Goal: Use online tool/utility: Utilize a website feature to perform a specific function

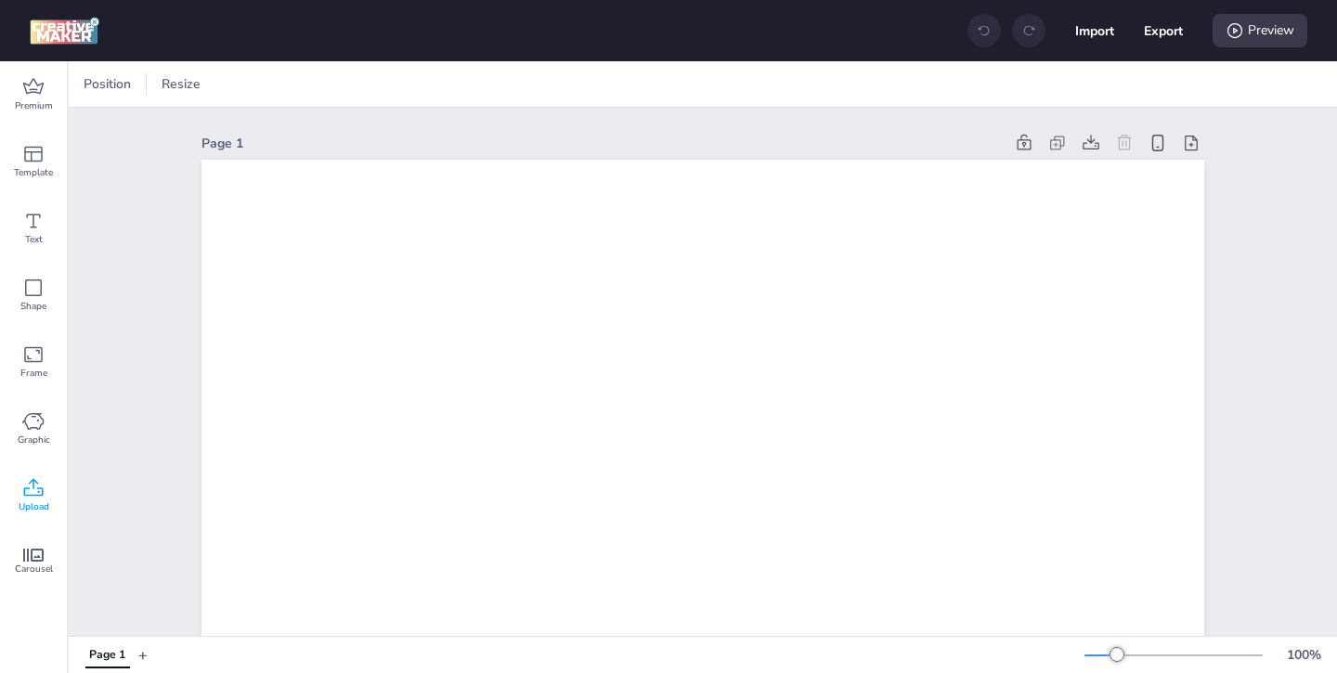
click at [33, 498] on icon at bounding box center [33, 488] width 22 height 22
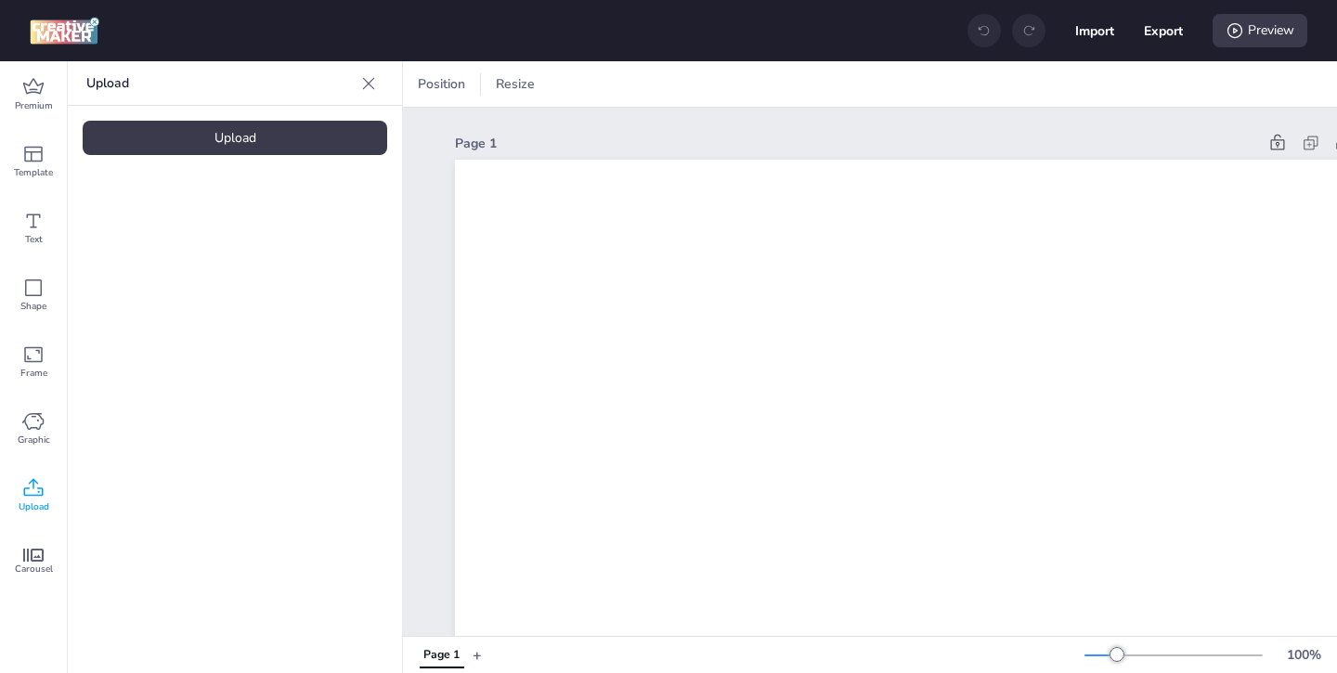
click at [366, 85] on icon at bounding box center [369, 83] width 12 height 12
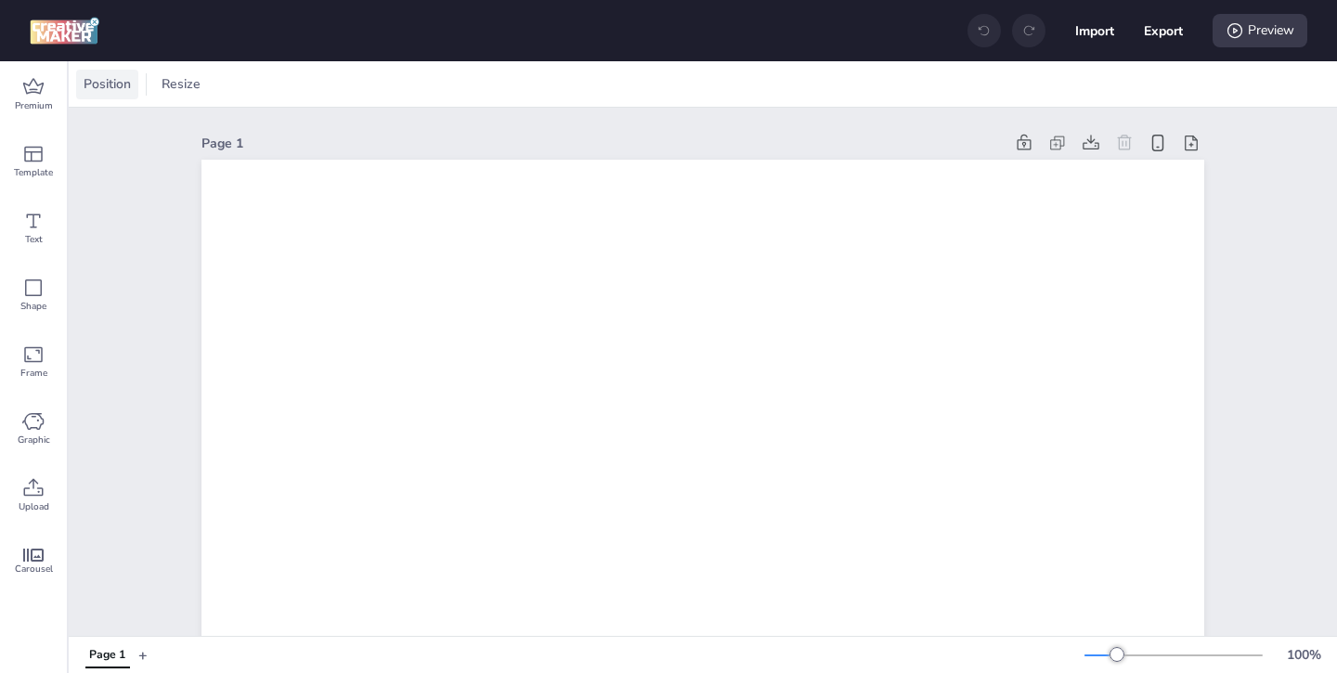
click at [122, 89] on span "Position" at bounding box center [107, 84] width 55 height 20
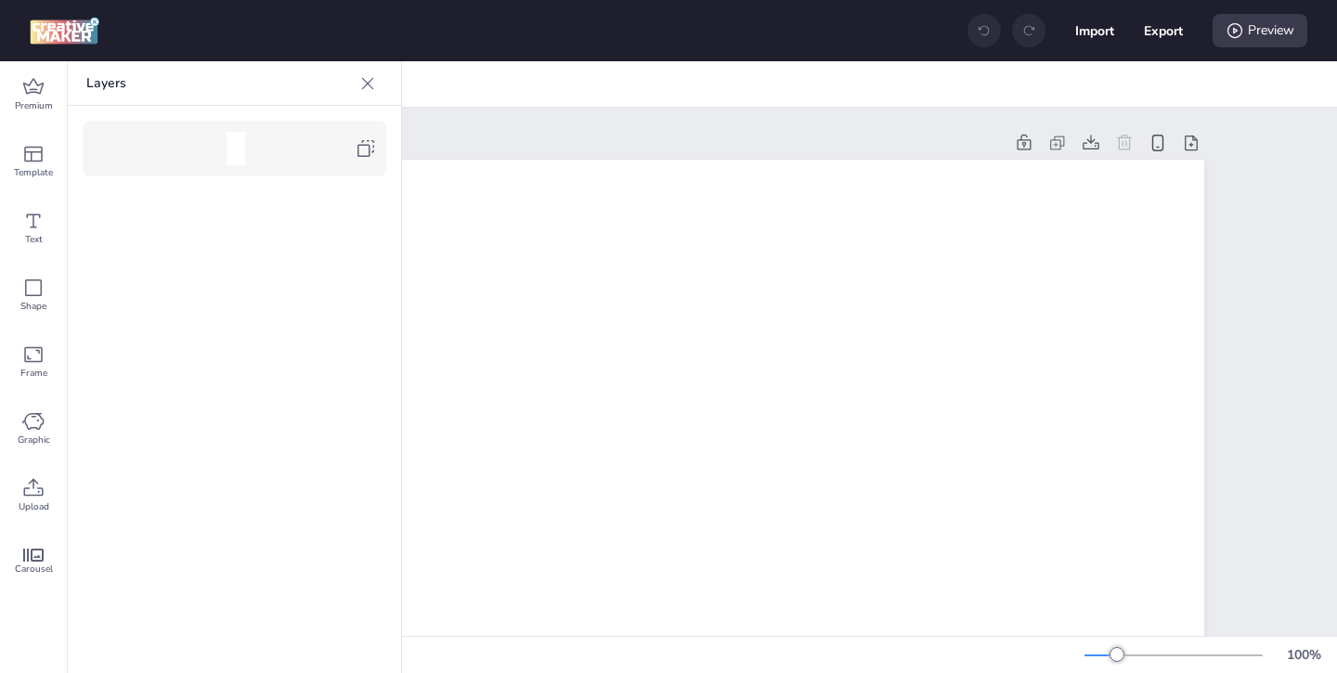
click at [367, 162] on div at bounding box center [234, 148] width 285 height 37
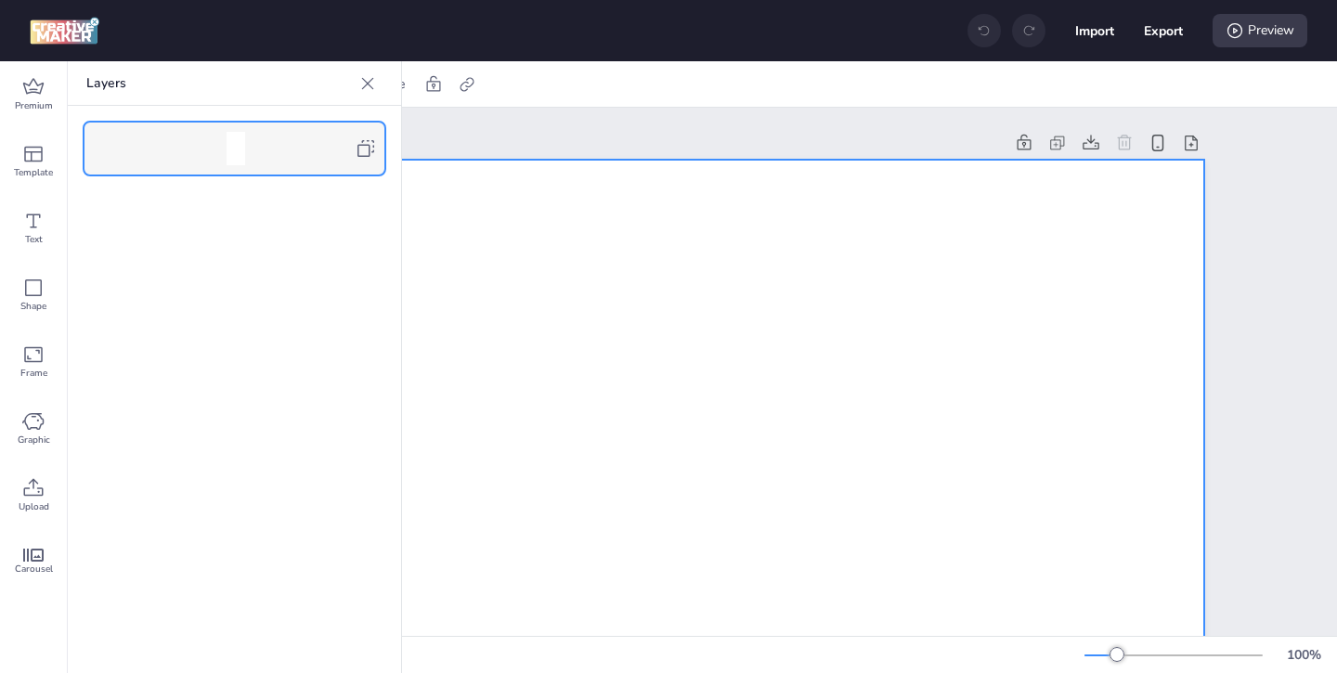
click at [369, 89] on icon at bounding box center [367, 83] width 19 height 19
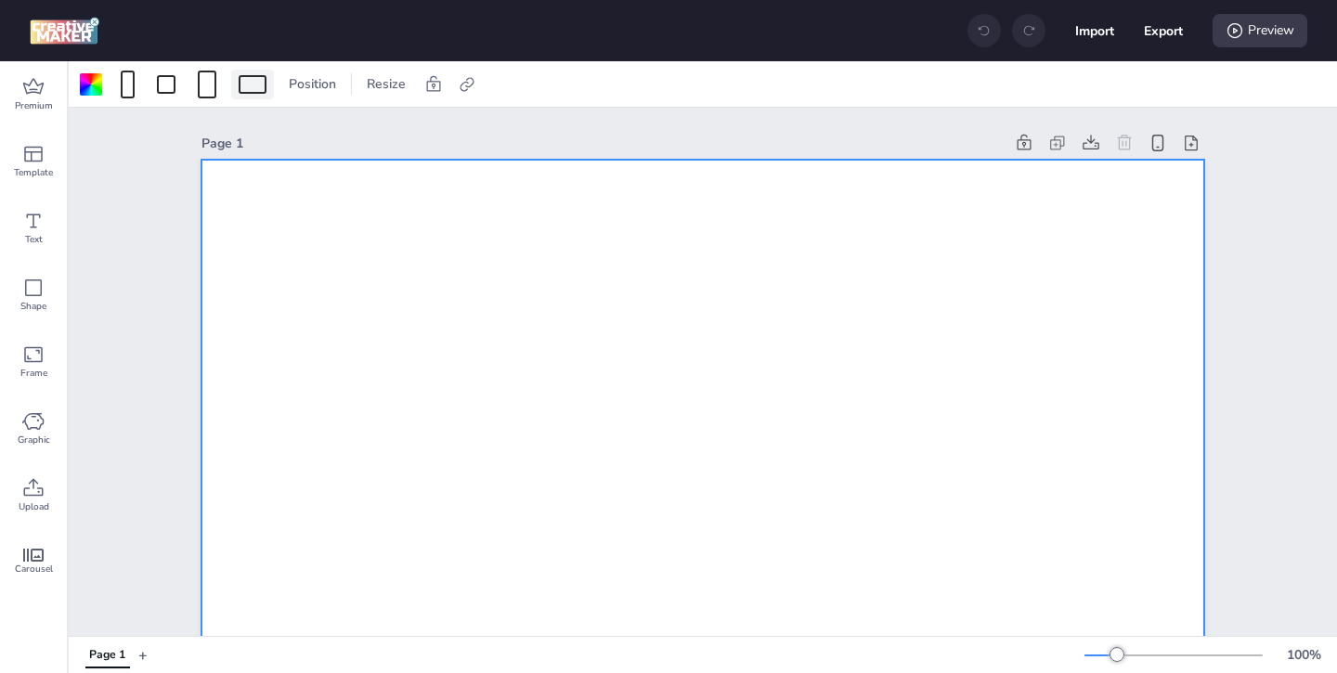
click at [249, 90] on div at bounding box center [253, 84] width 28 height 19
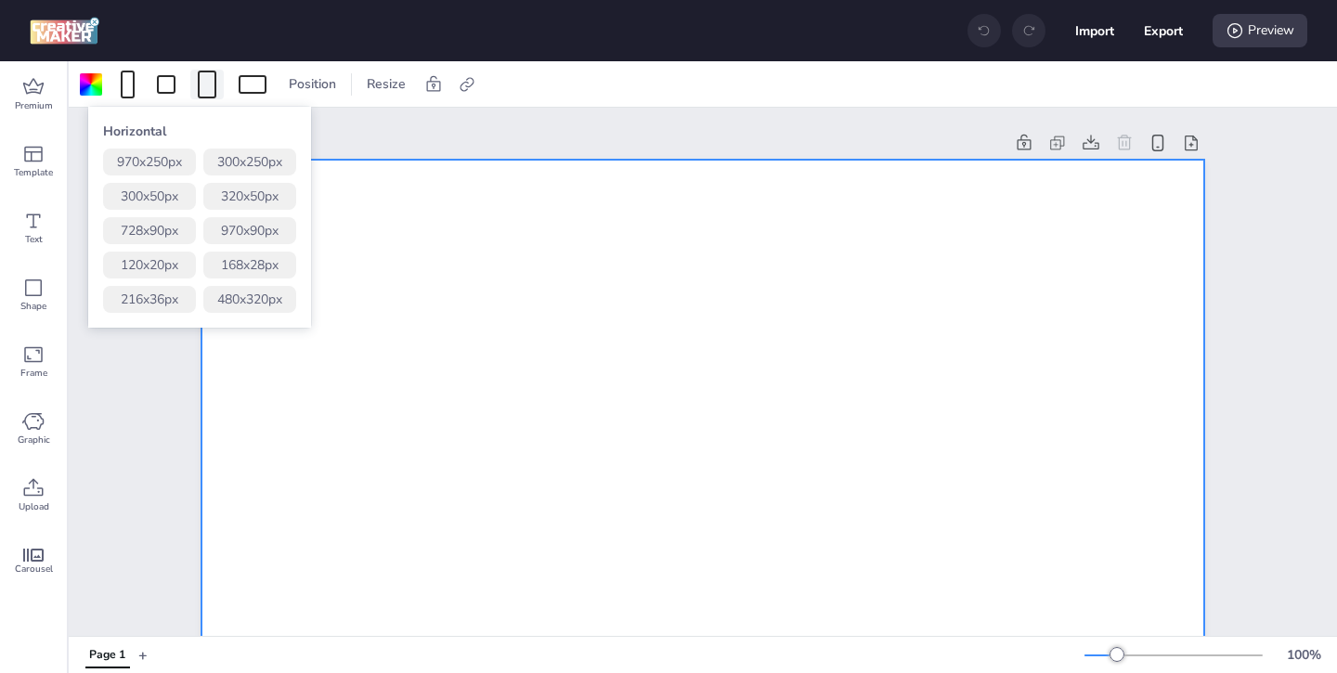
click at [207, 89] on div at bounding box center [207, 85] width 19 height 28
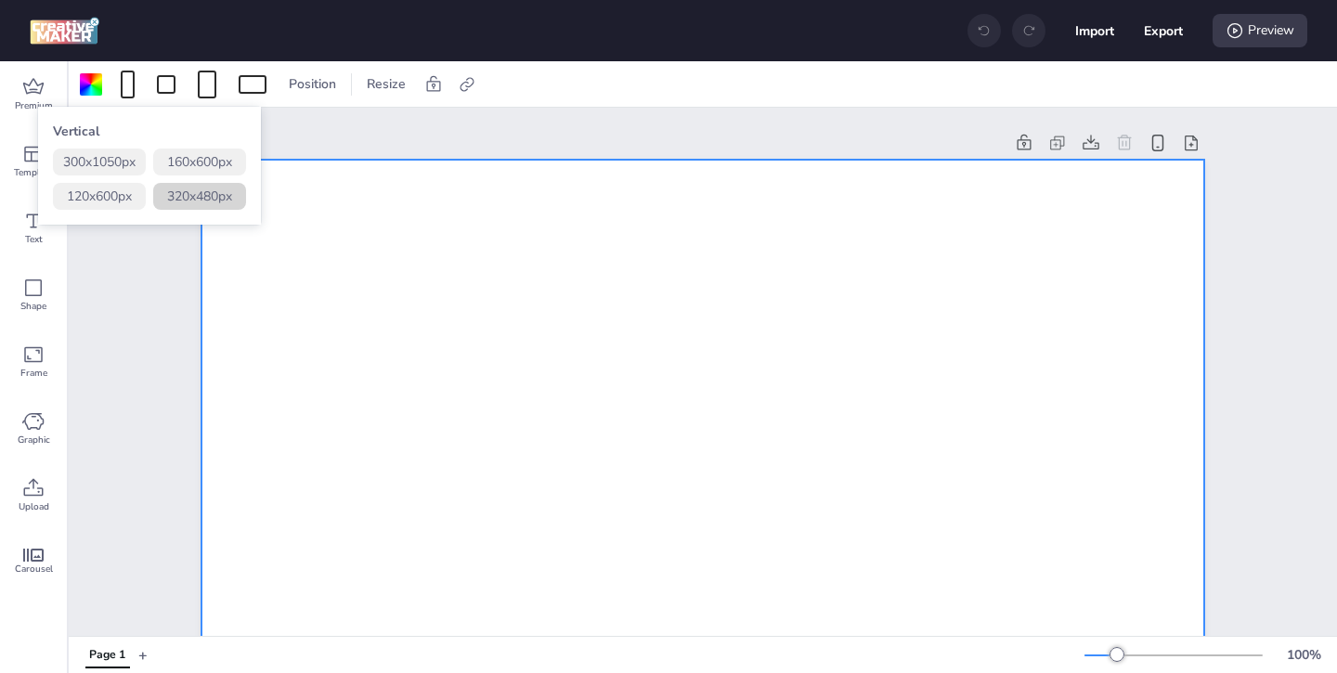
click at [200, 197] on button "320 x 480 px" at bounding box center [199, 196] width 93 height 27
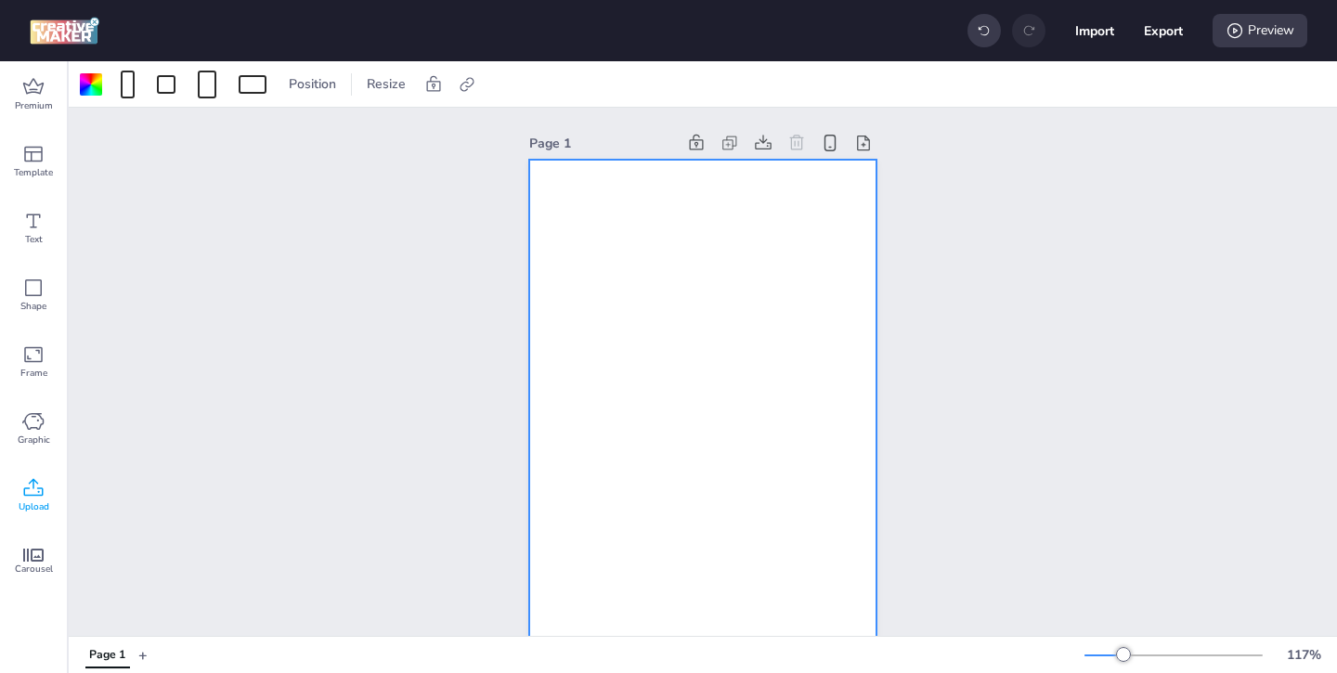
click at [47, 476] on div "Upload" at bounding box center [33, 496] width 67 height 67
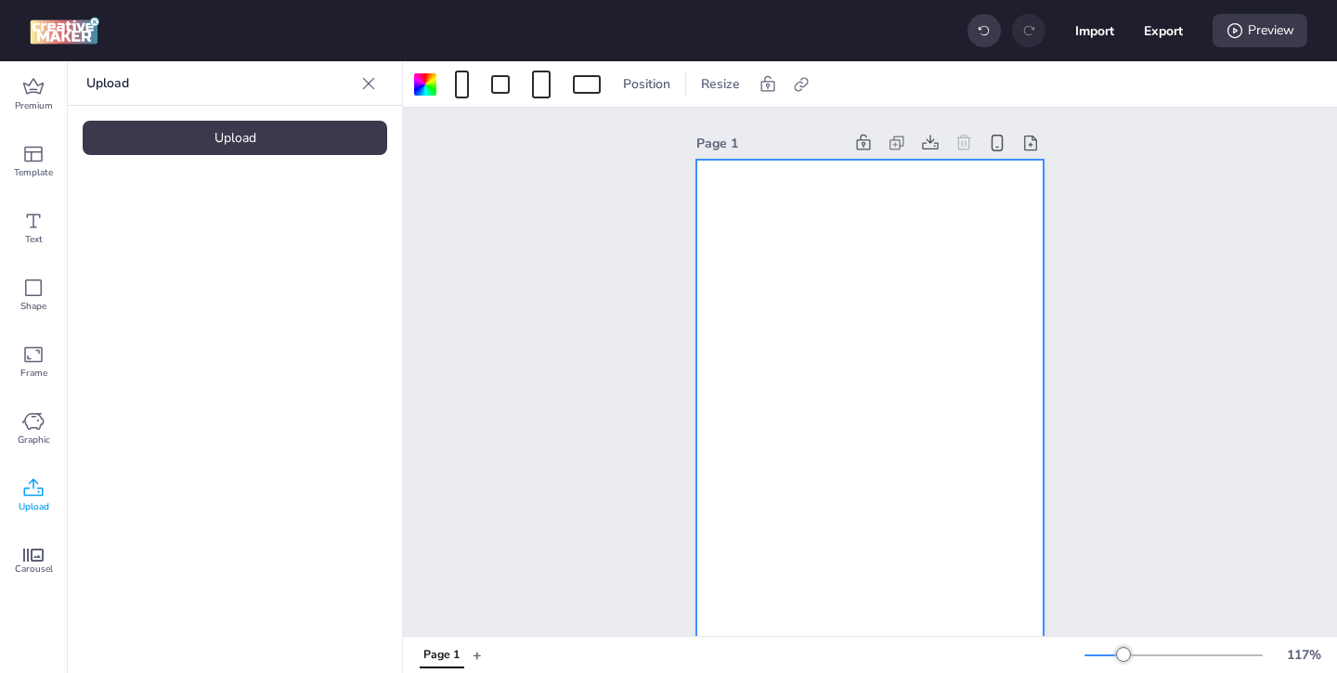
click at [296, 140] on div "Upload" at bounding box center [235, 138] width 305 height 34
click at [431, 91] on div at bounding box center [425, 84] width 22 height 22
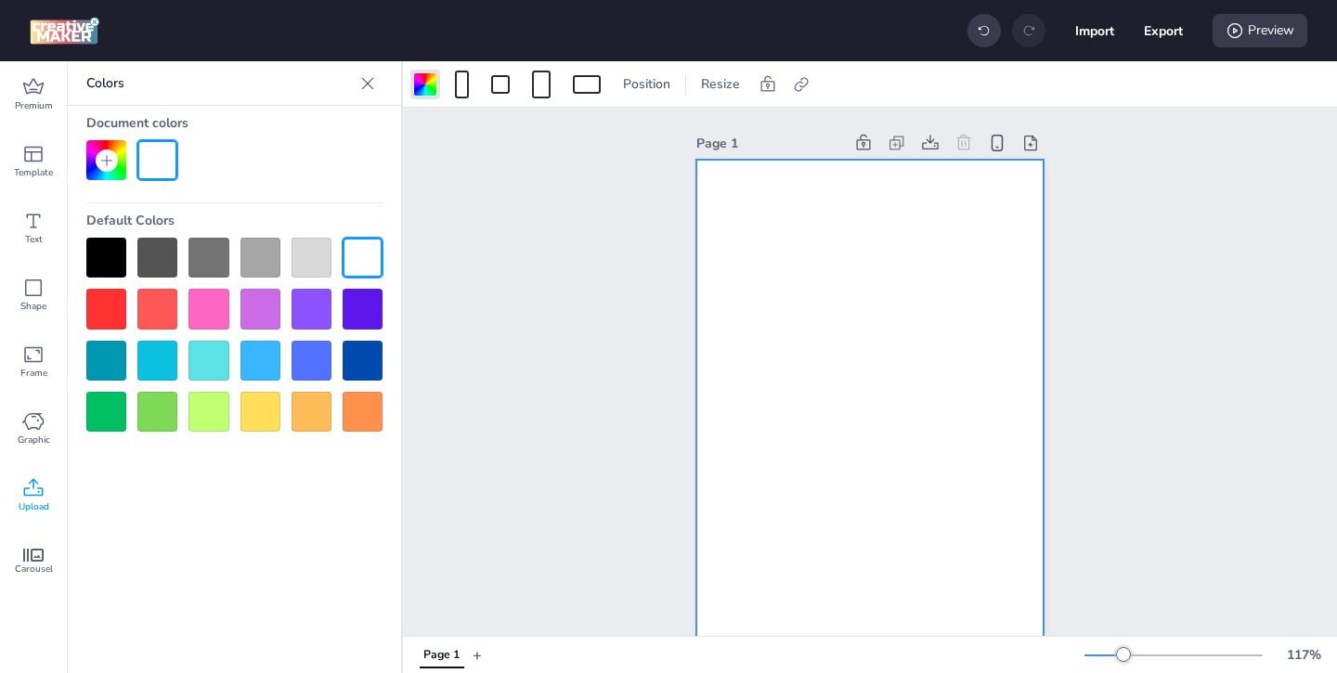
click at [103, 265] on div at bounding box center [106, 258] width 40 height 40
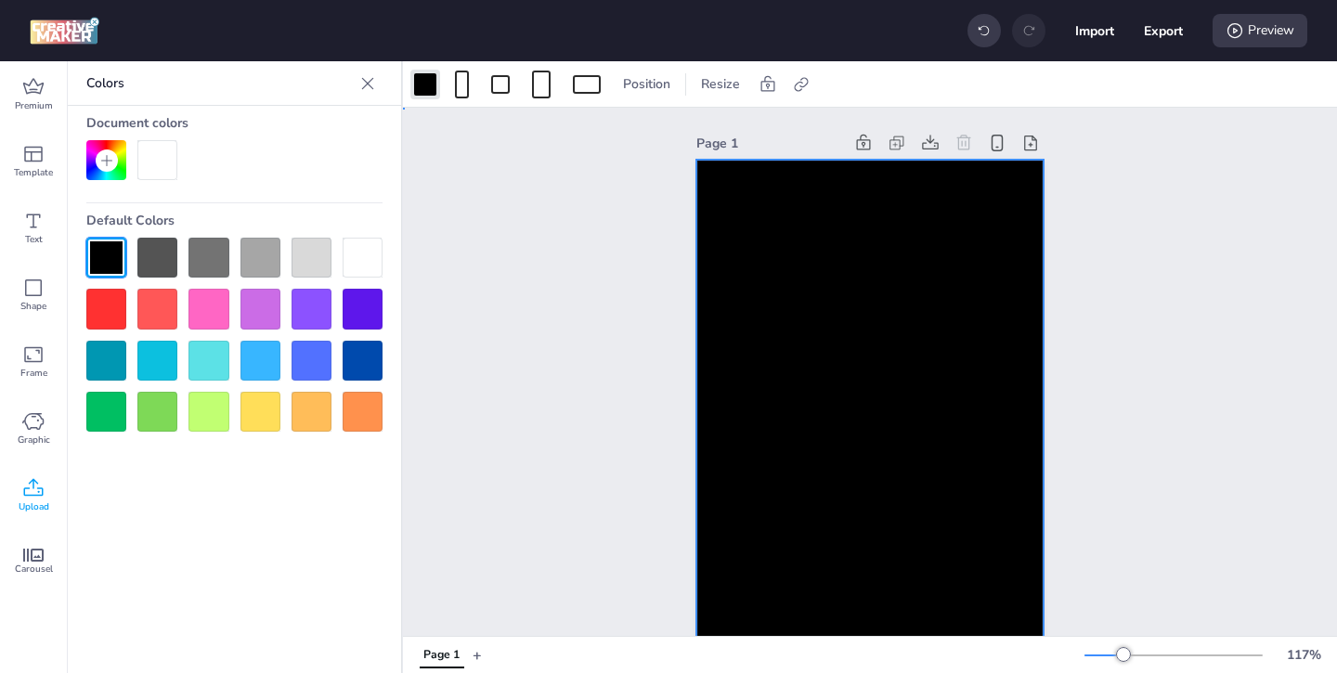
click at [428, 291] on div "Page 1" at bounding box center [870, 406] width 934 height 596
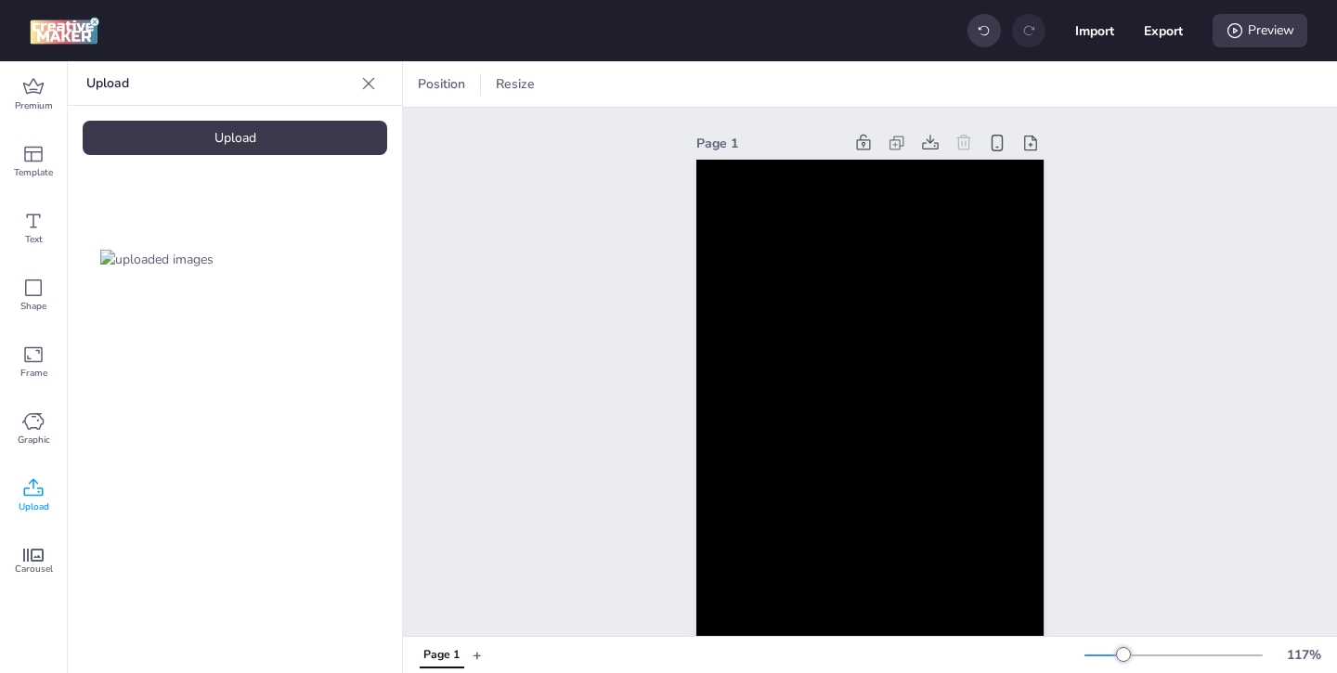
click at [157, 264] on img at bounding box center [156, 260] width 113 height 20
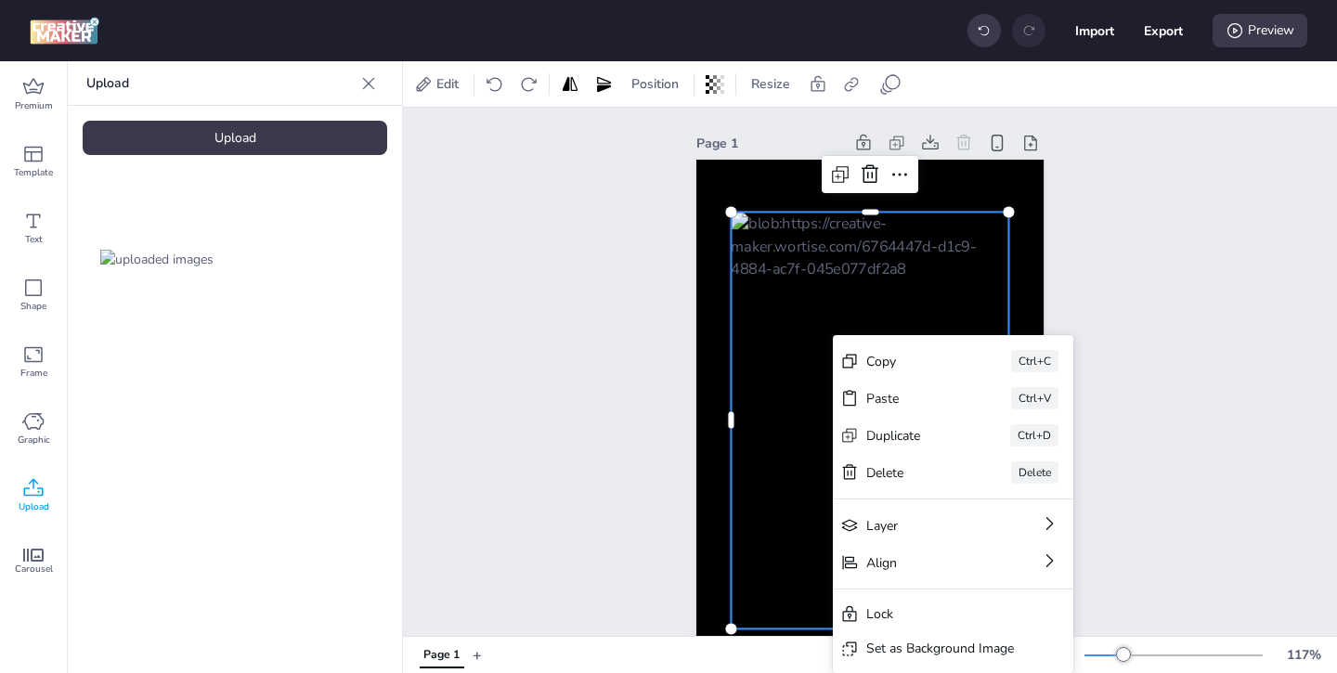
click at [893, 642] on div "Set as Background Image" at bounding box center [941, 649] width 148 height 20
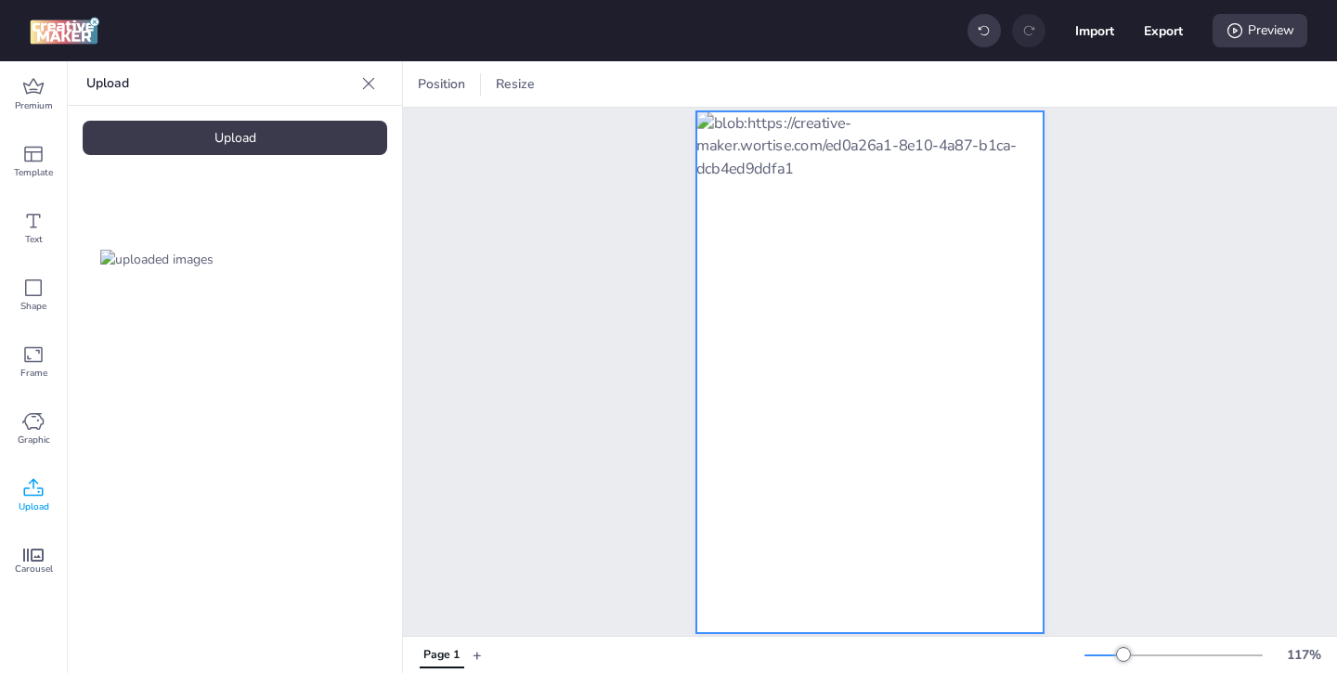
scroll to position [50, 0]
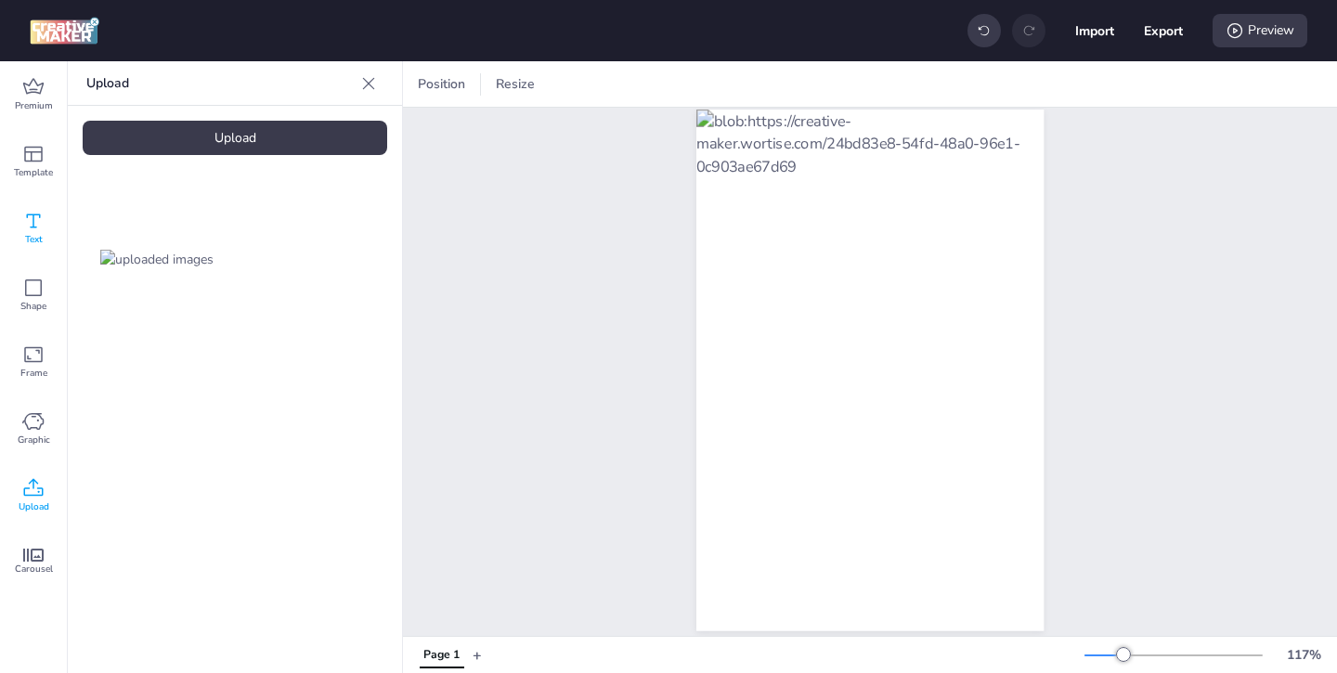
click at [48, 228] on div "Text" at bounding box center [33, 228] width 67 height 67
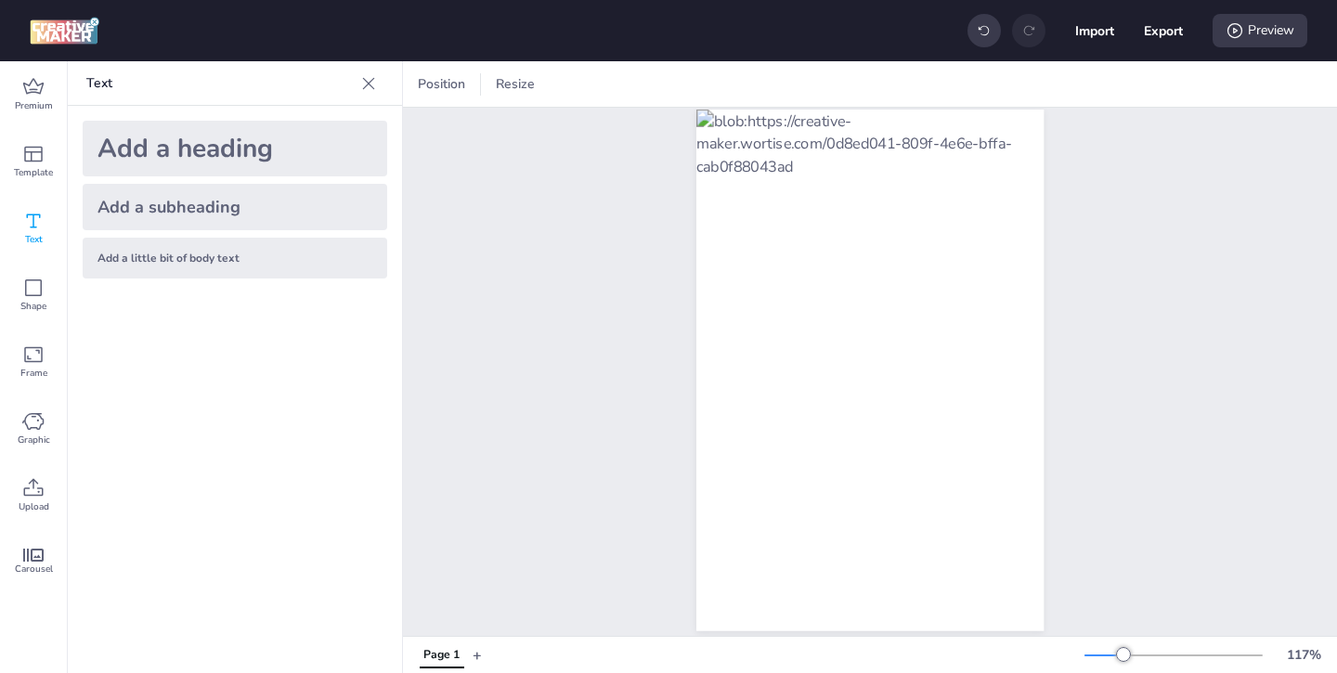
click at [218, 249] on div "Add a little bit of body text" at bounding box center [235, 258] width 305 height 41
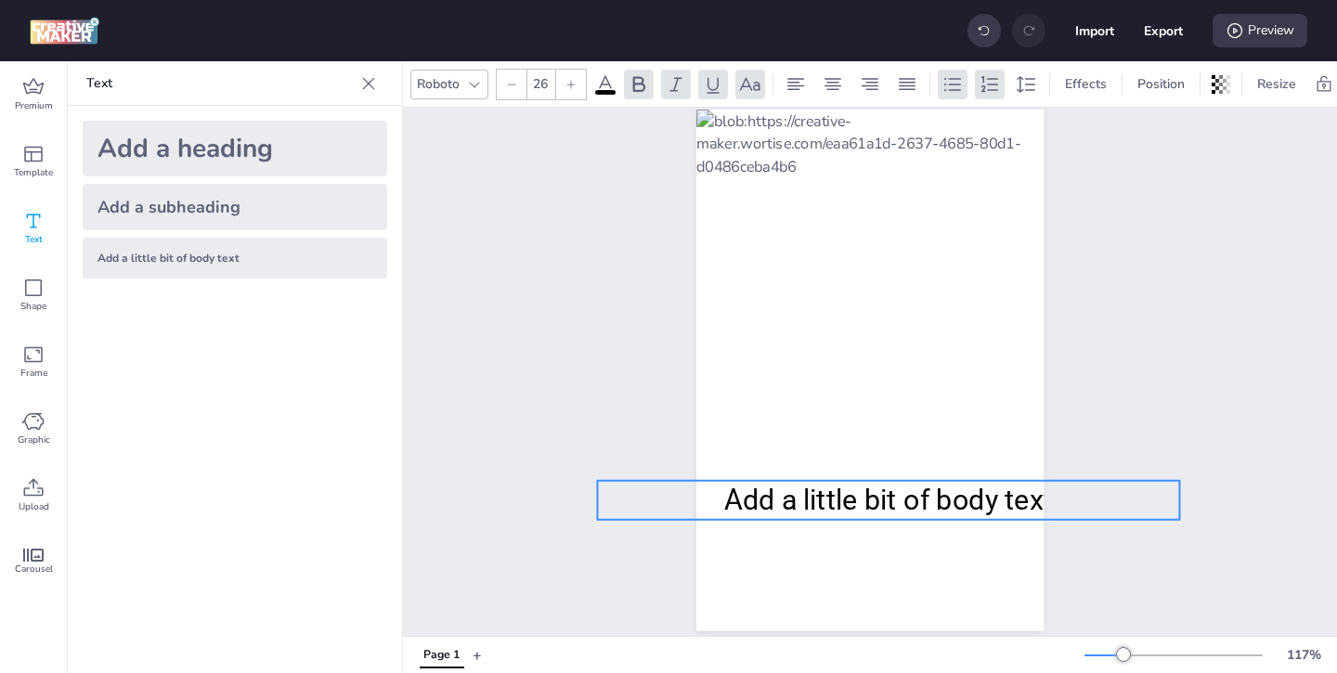
drag, startPoint x: 747, startPoint y: 363, endPoint x: 765, endPoint y: 493, distance: 131.3
click at [765, 493] on span "Add a little bit of body text" at bounding box center [889, 500] width 330 height 33
click at [1040, 496] on span "Add a little bit of body text" at bounding box center [889, 500] width 330 height 33
click at [1037, 500] on span "Add a little bit of body text" at bounding box center [889, 500] width 330 height 33
drag, startPoint x: 1045, startPoint y: 501, endPoint x: 1014, endPoint y: 501, distance: 30.6
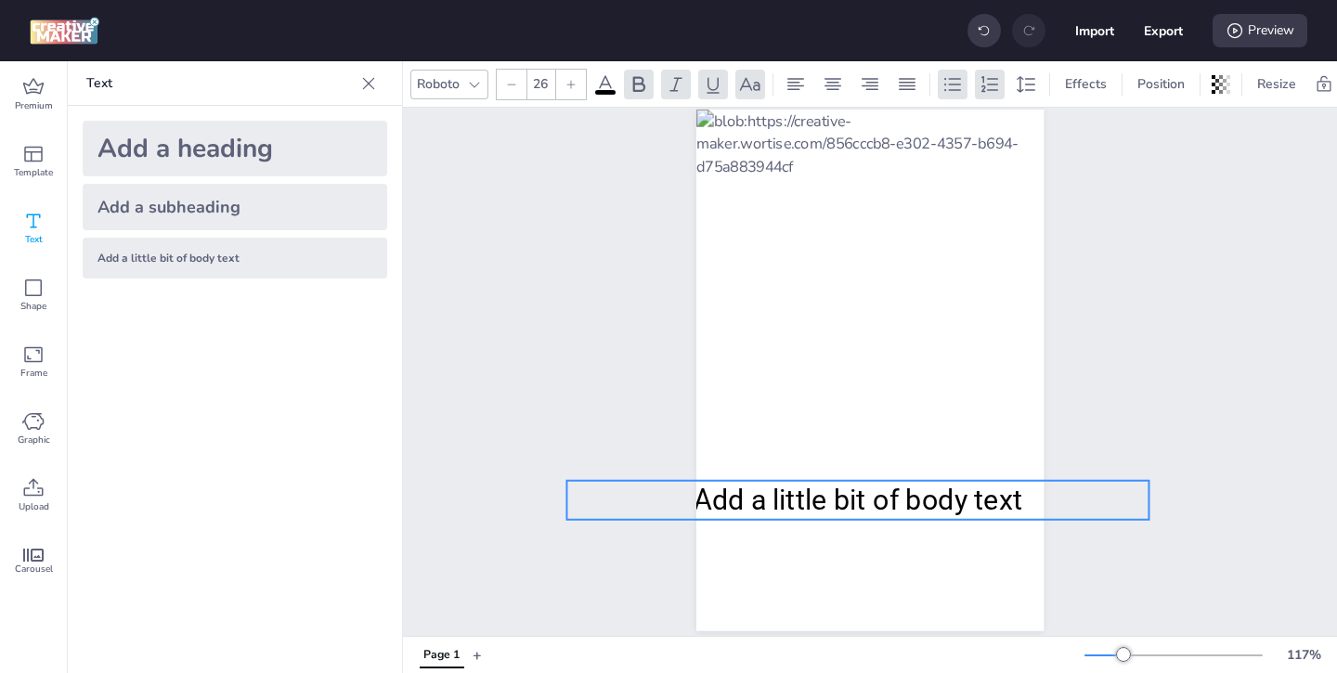
click at [1014, 501] on div "Page 1 Add a little bit of body text" at bounding box center [870, 356] width 451 height 596
click at [1015, 500] on span "Add a little bit of body text" at bounding box center [859, 500] width 330 height 33
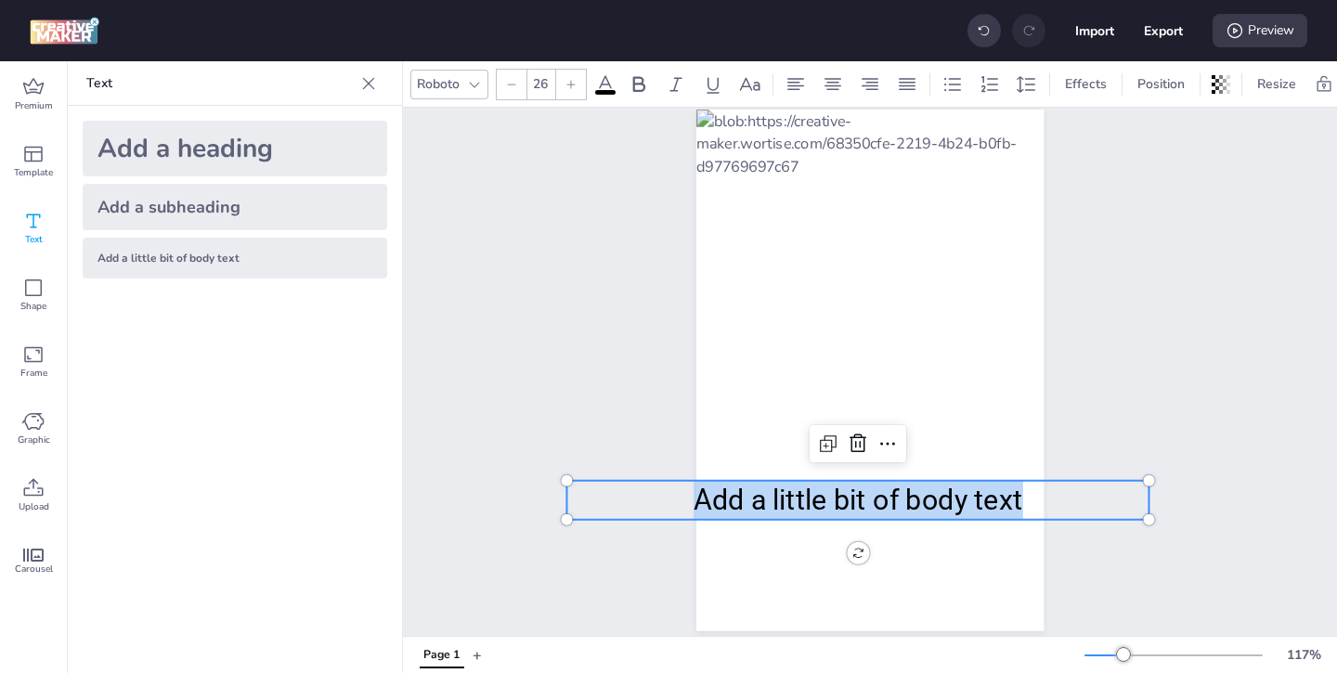
drag, startPoint x: 1022, startPoint y: 500, endPoint x: 700, endPoint y: 507, distance: 321.4
click at [700, 507] on span "Add a little bit of body text" at bounding box center [859, 500] width 330 height 33
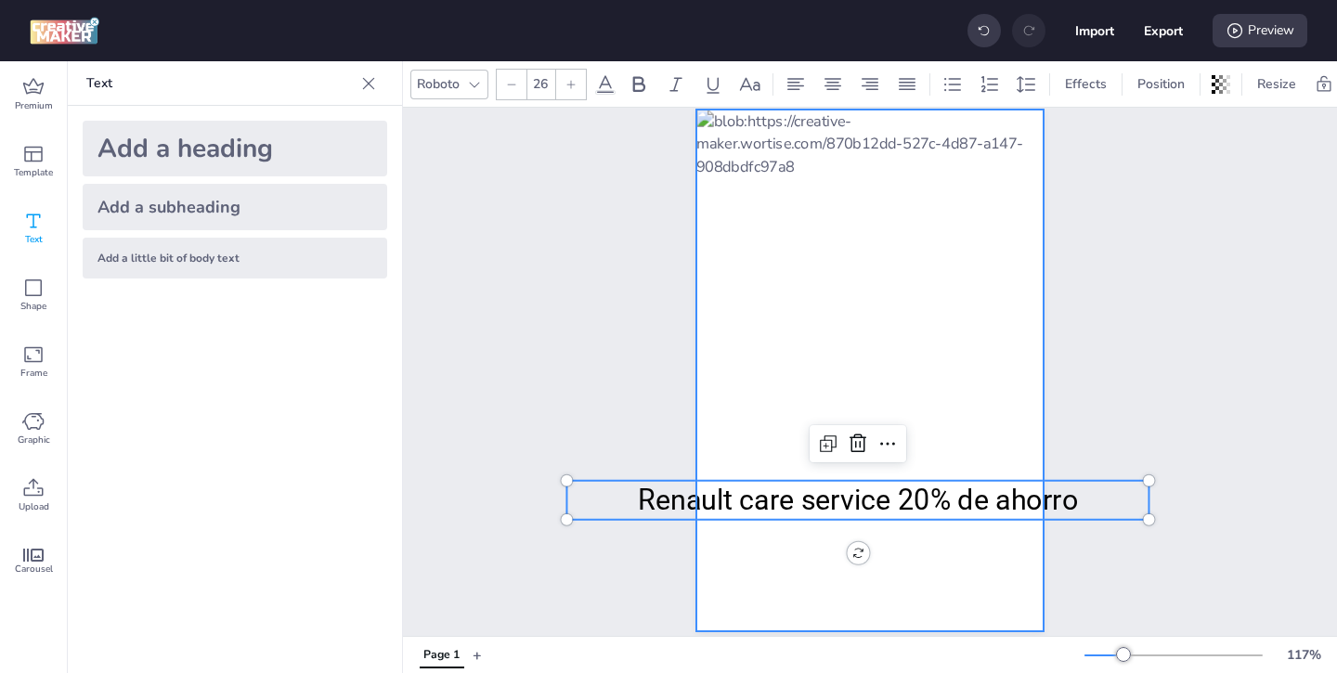
scroll to position [0, 0]
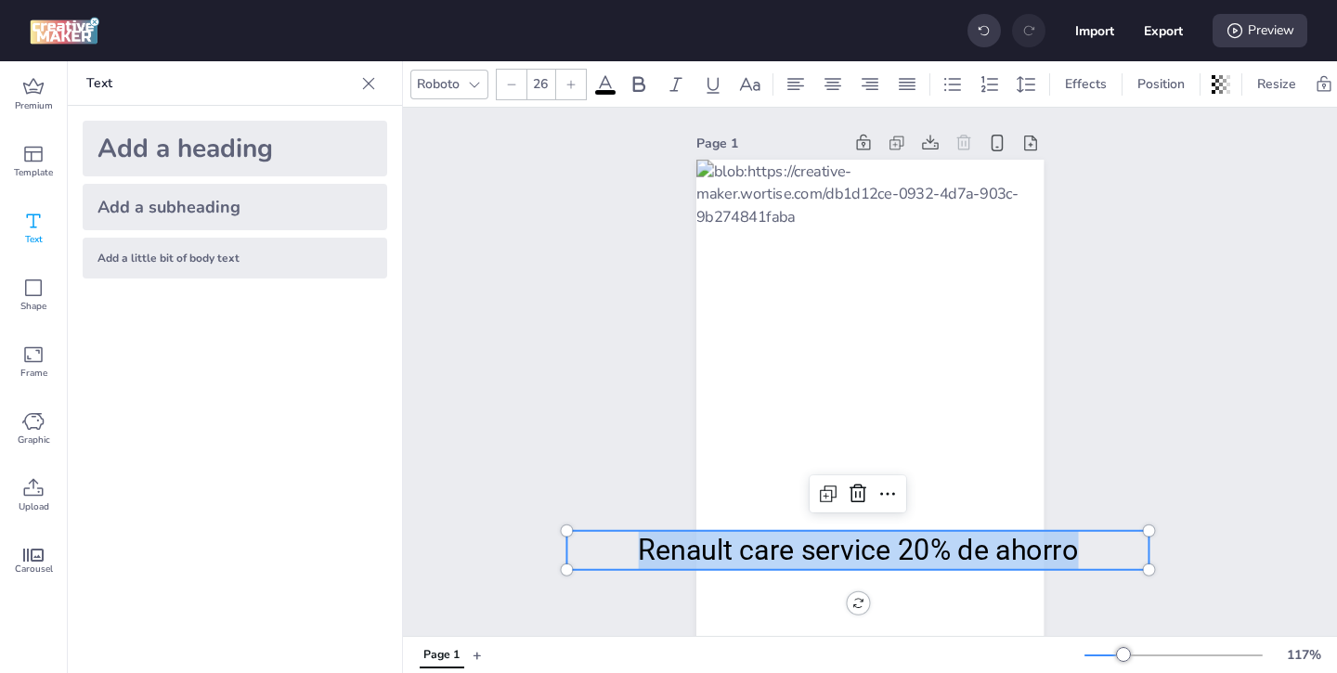
drag, startPoint x: 1074, startPoint y: 553, endPoint x: 644, endPoint y: 556, distance: 430.0
click at [644, 557] on p "Renault care service 20% de ahorro" at bounding box center [858, 551] width 582 height 40
click at [609, 90] on span at bounding box center [605, 92] width 20 height 5
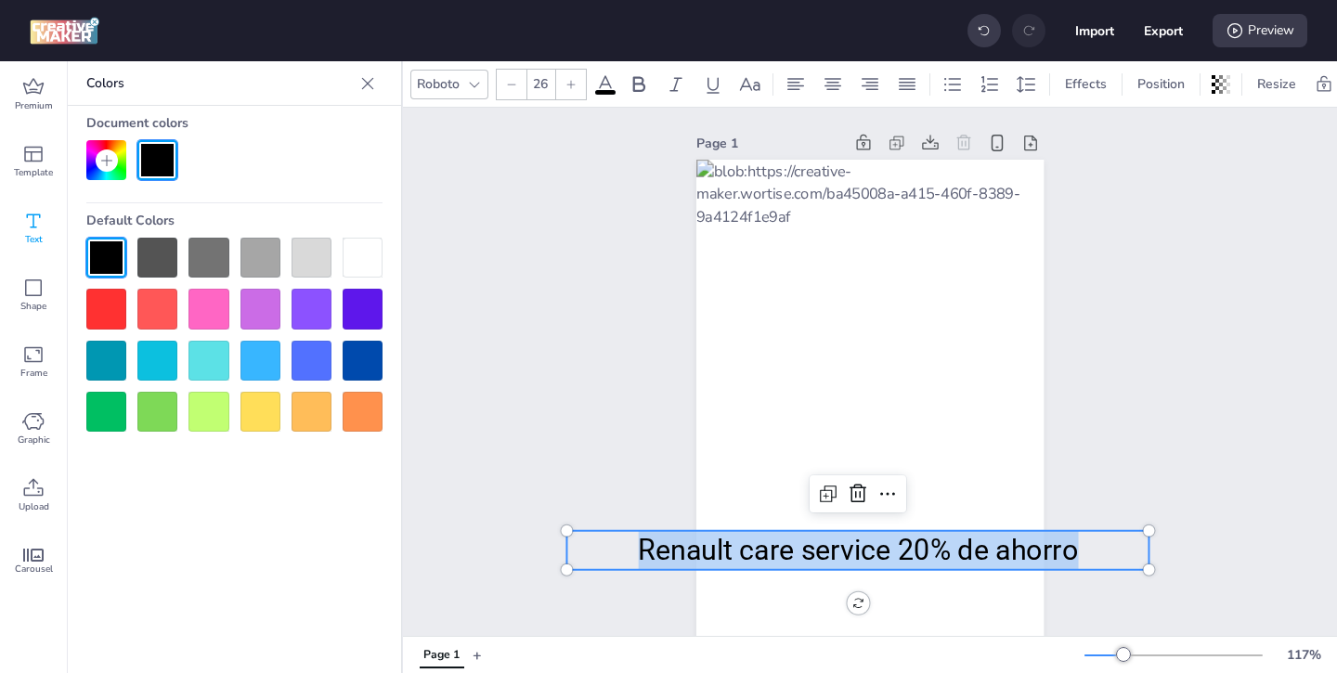
click at [364, 254] on div at bounding box center [363, 258] width 40 height 40
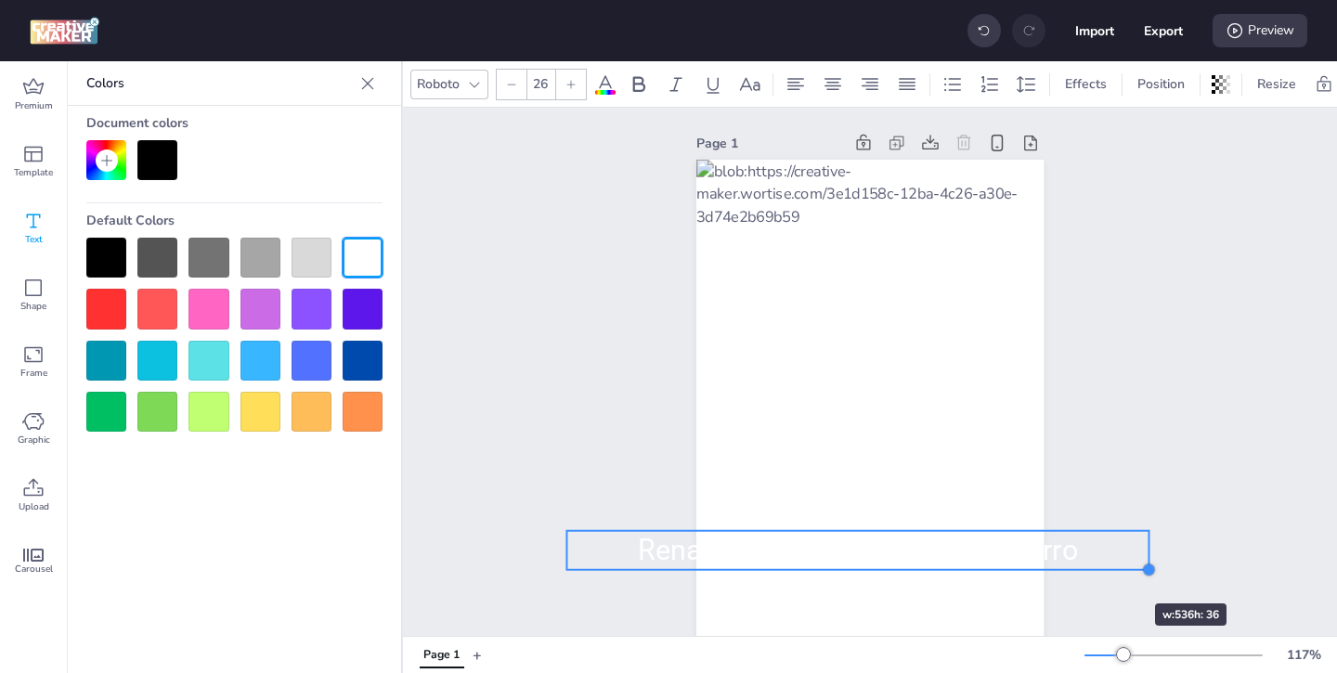
drag, startPoint x: 1149, startPoint y: 570, endPoint x: 1100, endPoint y: 570, distance: 49.2
click at [1100, 570] on div "Page 1 Renault care service 20% de ahorro Renault care service 20% de ahorro" at bounding box center [870, 406] width 934 height 596
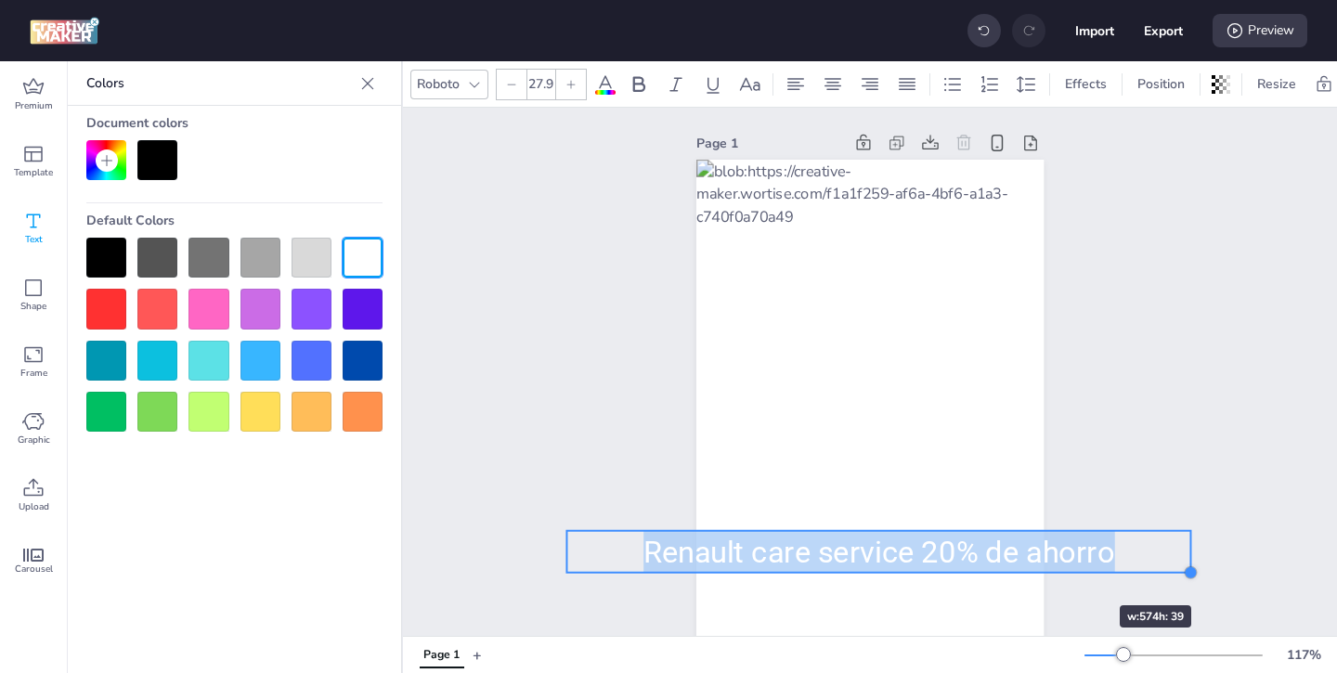
drag, startPoint x: 1146, startPoint y: 569, endPoint x: 1064, endPoint y: 572, distance: 81.8
click at [1044, 572] on div "Renault care service 20% de ahorro Renault care service 20% de ahorro" at bounding box center [870, 421] width 347 height 522
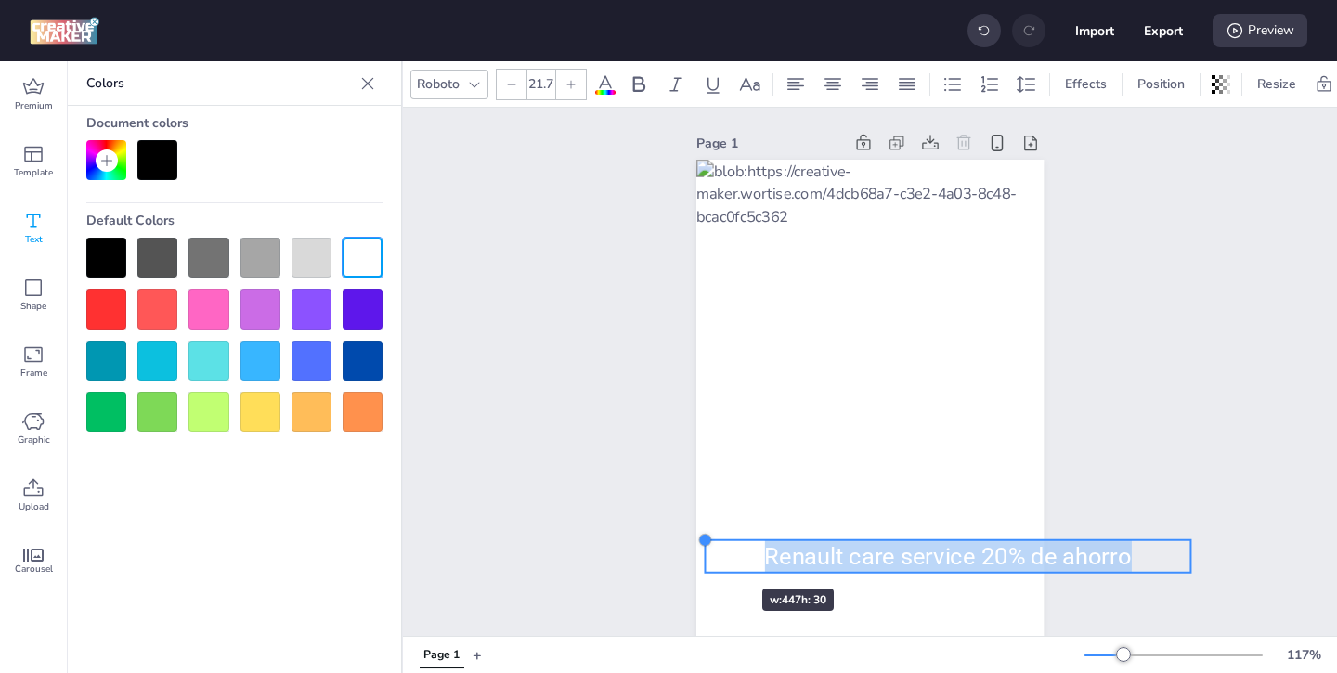
drag, startPoint x: 568, startPoint y: 535, endPoint x: 707, endPoint y: 555, distance: 139.9
click at [707, 555] on div "Renault care service 20% de ahorro Renault care service 20% de ahorro" at bounding box center [870, 421] width 347 height 522
click at [509, 81] on icon at bounding box center [511, 84] width 11 height 11
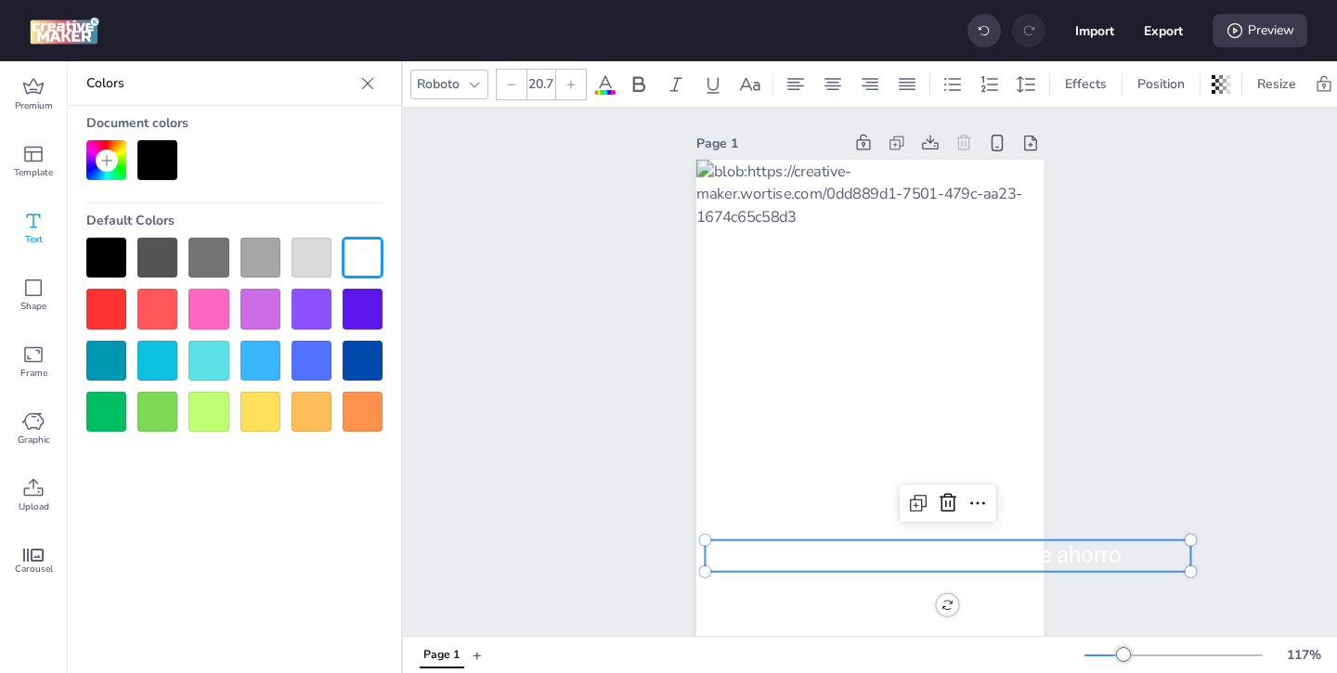
click at [509, 81] on icon at bounding box center [511, 84] width 11 height 11
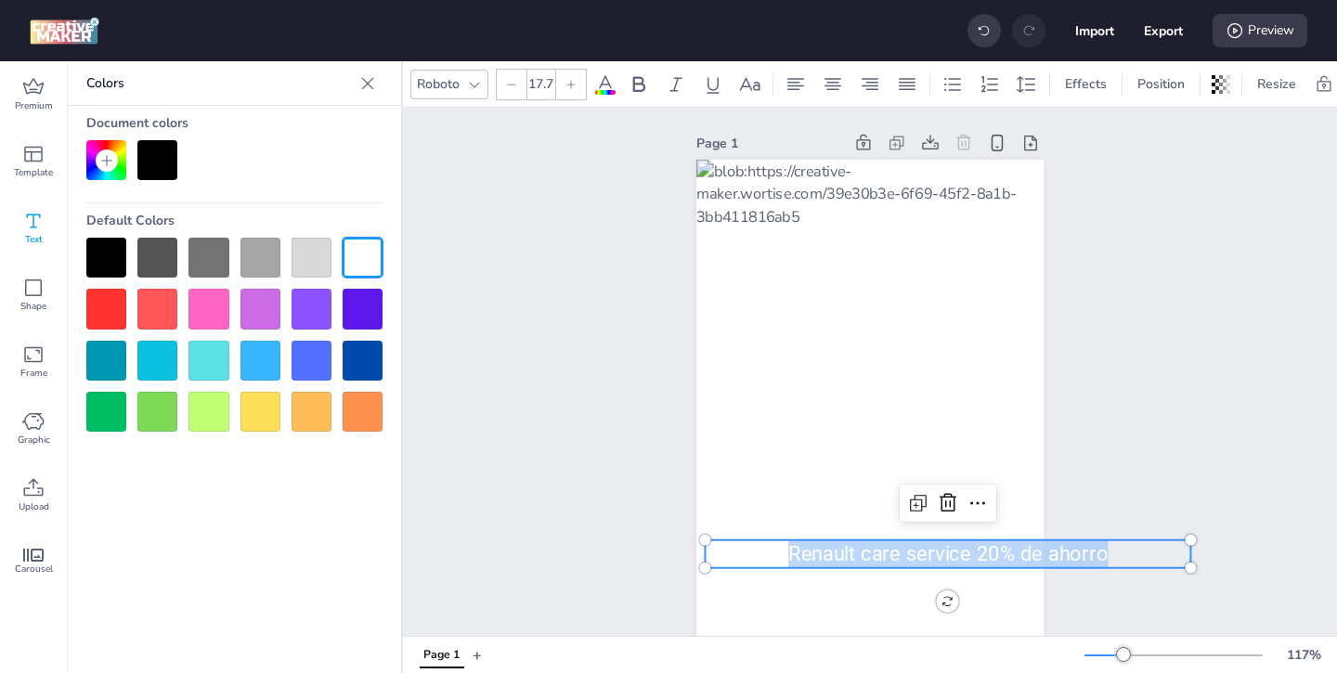
click at [509, 81] on icon at bounding box center [511, 84] width 11 height 11
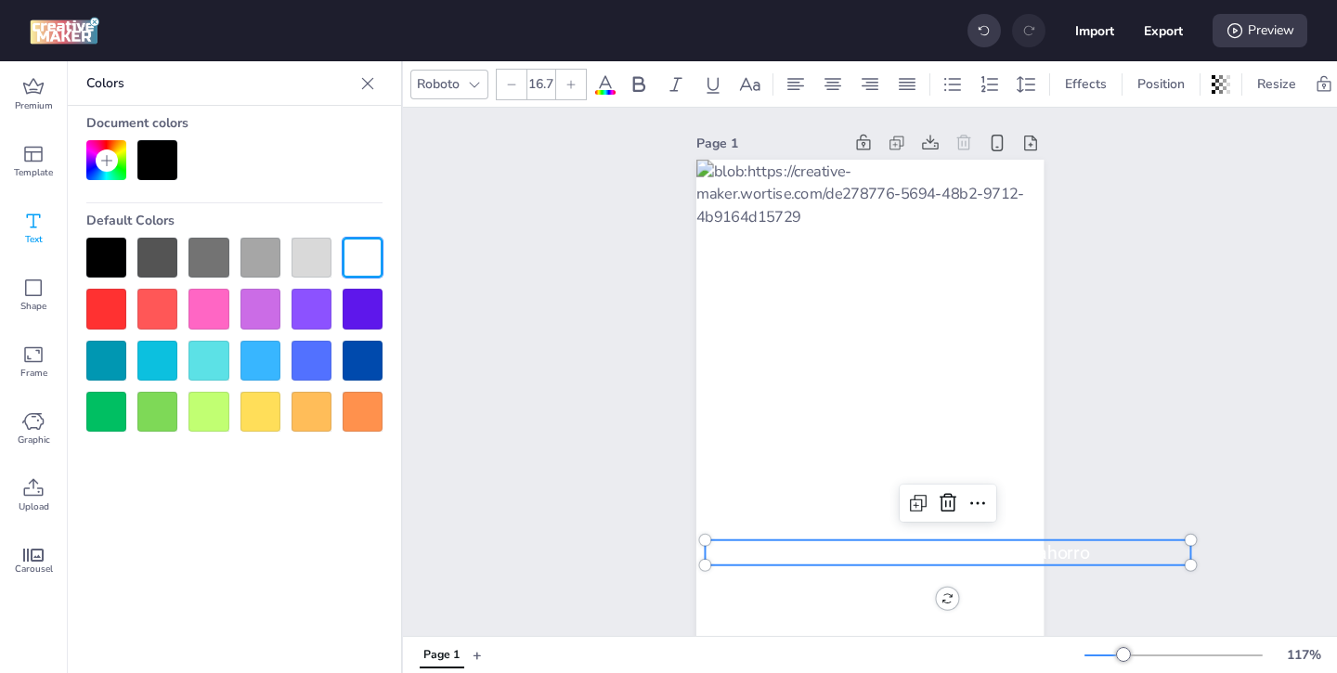
click at [509, 81] on icon at bounding box center [511, 84] width 11 height 11
type input "15.7"
click at [1056, 580] on div "Page 1 Renault care service 20% de ahorro Renault care service 20% de ahorro" at bounding box center [870, 406] width 451 height 596
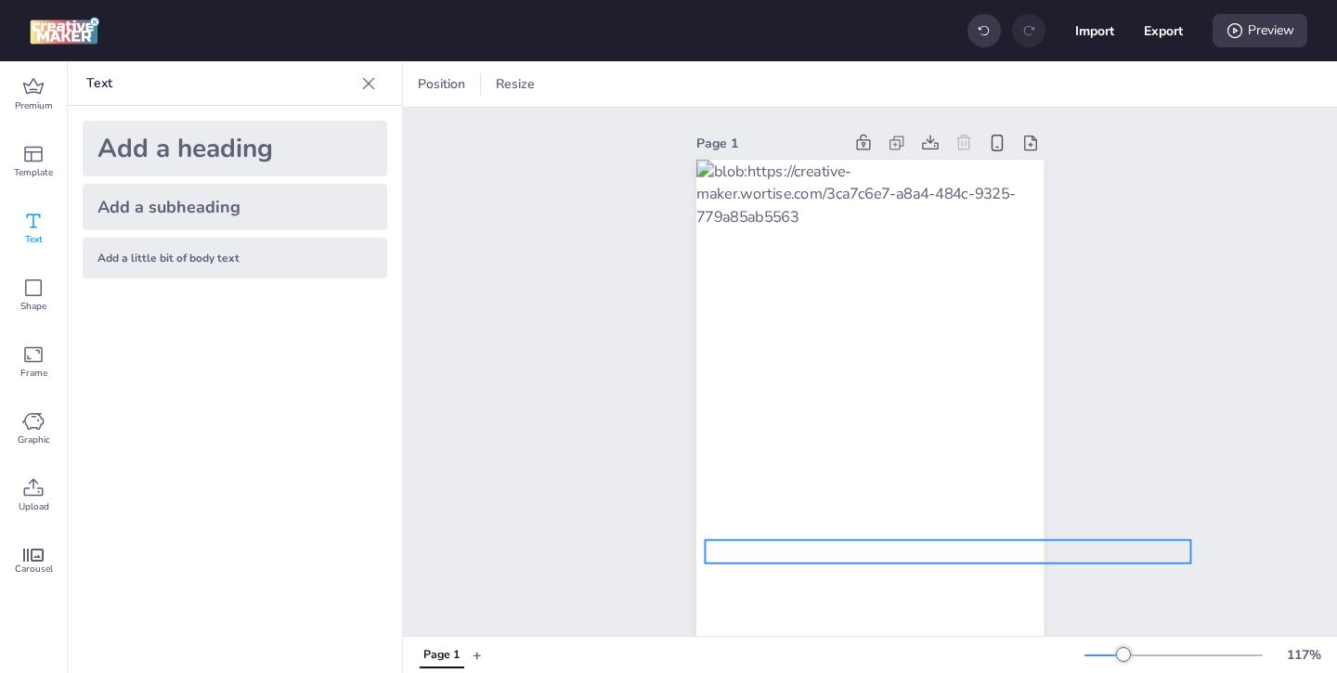
click at [1025, 553] on span "Renault care service 20% de ahorro" at bounding box center [947, 552] width 267 height 20
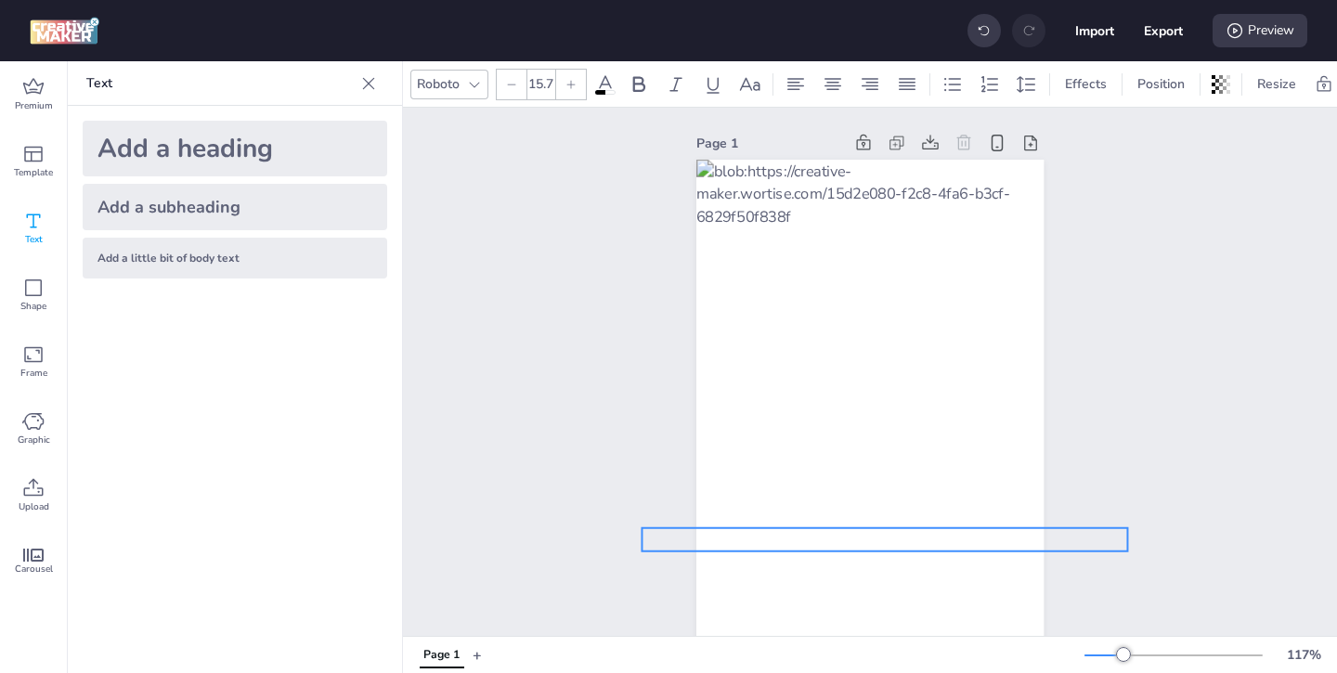
drag, startPoint x: 995, startPoint y: 548, endPoint x: 932, endPoint y: 536, distance: 63.4
click at [932, 536] on span "Renault care service 20% de ahorro" at bounding box center [884, 540] width 267 height 20
drag, startPoint x: 970, startPoint y: 540, endPoint x: 952, endPoint y: 540, distance: 17.6
click at [952, 540] on span "Renault care service 20% de ahorro" at bounding box center [868, 540] width 267 height 20
click at [1000, 539] on p "Renault care service 20% de ahorro" at bounding box center [868, 540] width 486 height 24
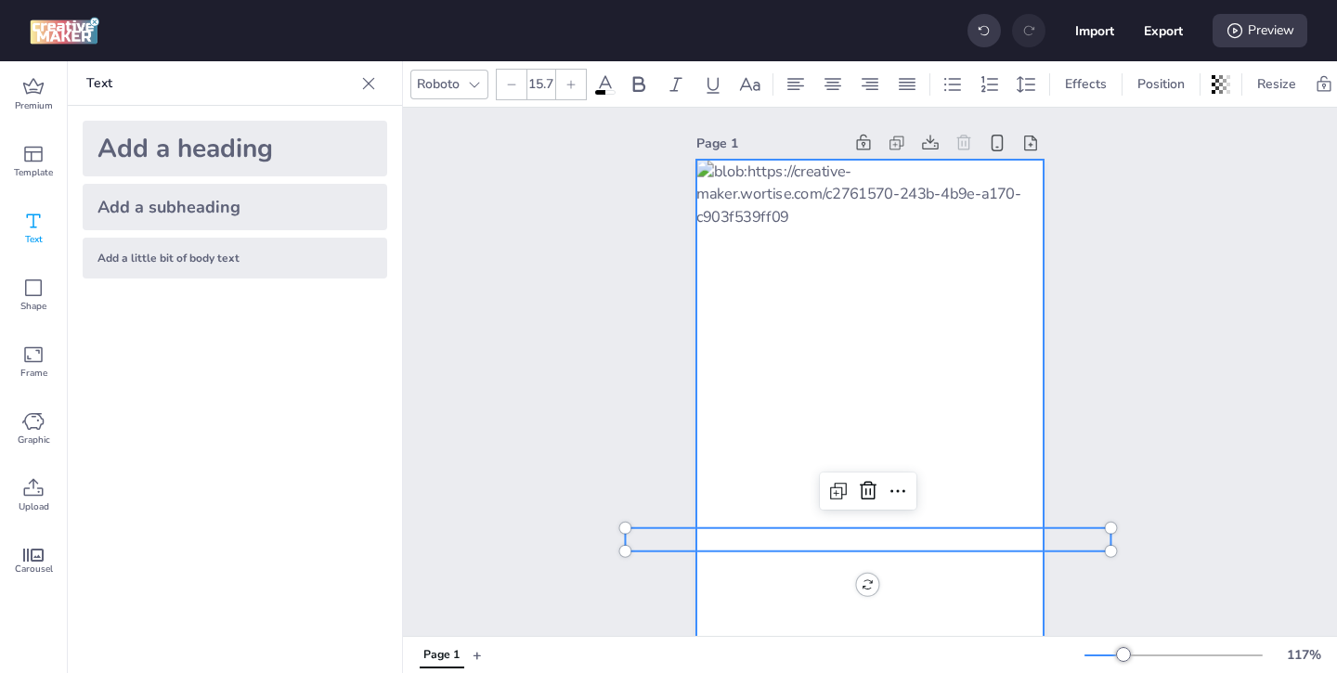
click at [976, 561] on div at bounding box center [870, 421] width 347 height 522
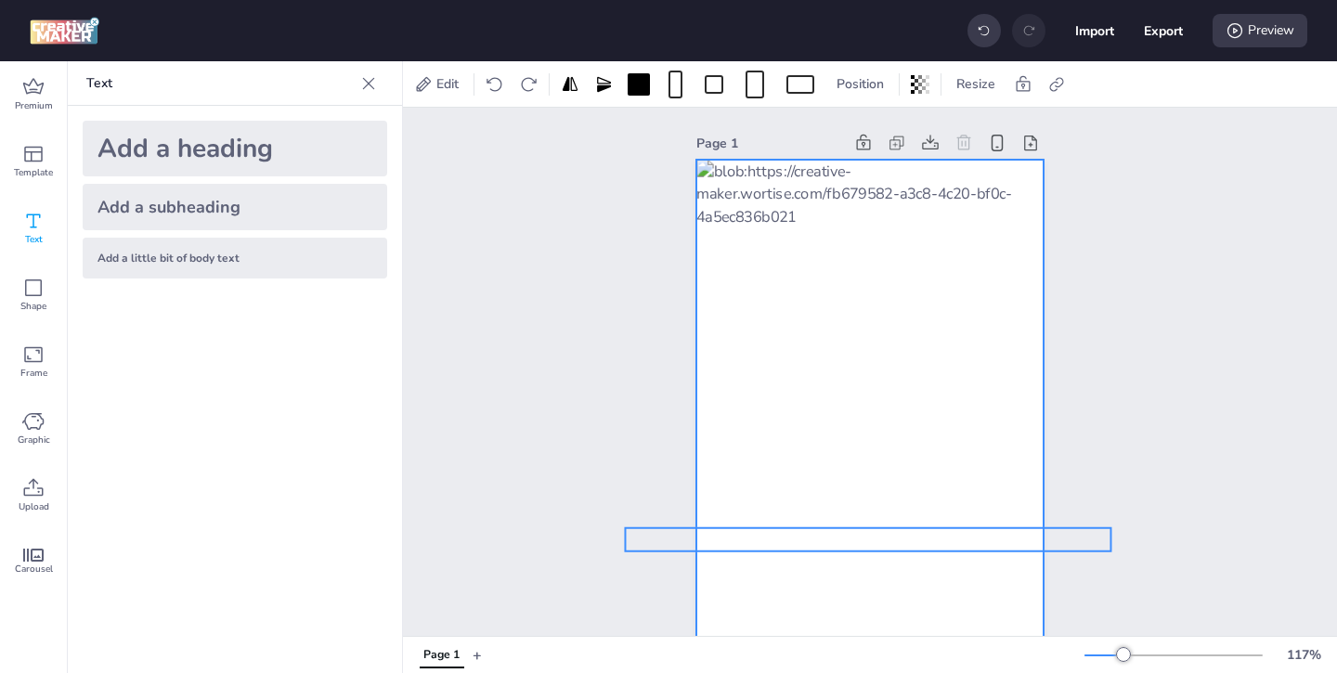
click at [907, 548] on span "Renault care service 20% de ahorro" at bounding box center [868, 540] width 267 height 20
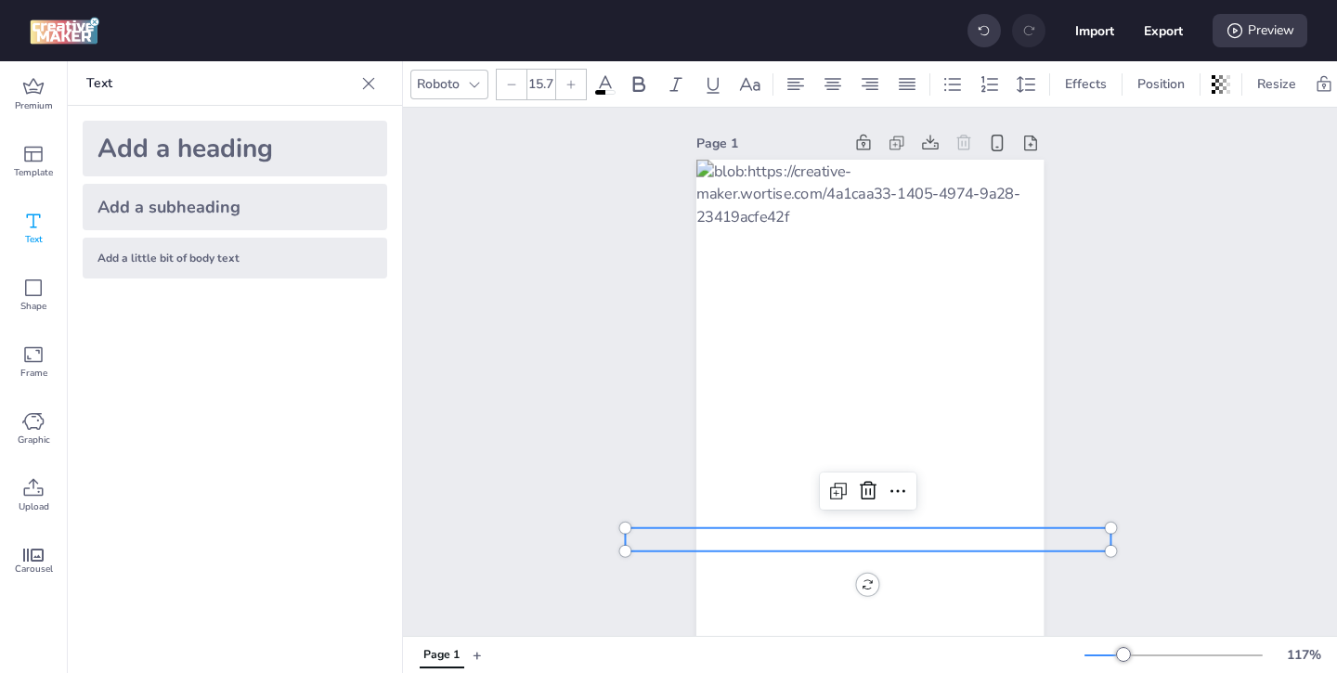
click at [245, 204] on div "Add a subheading" at bounding box center [235, 207] width 305 height 46
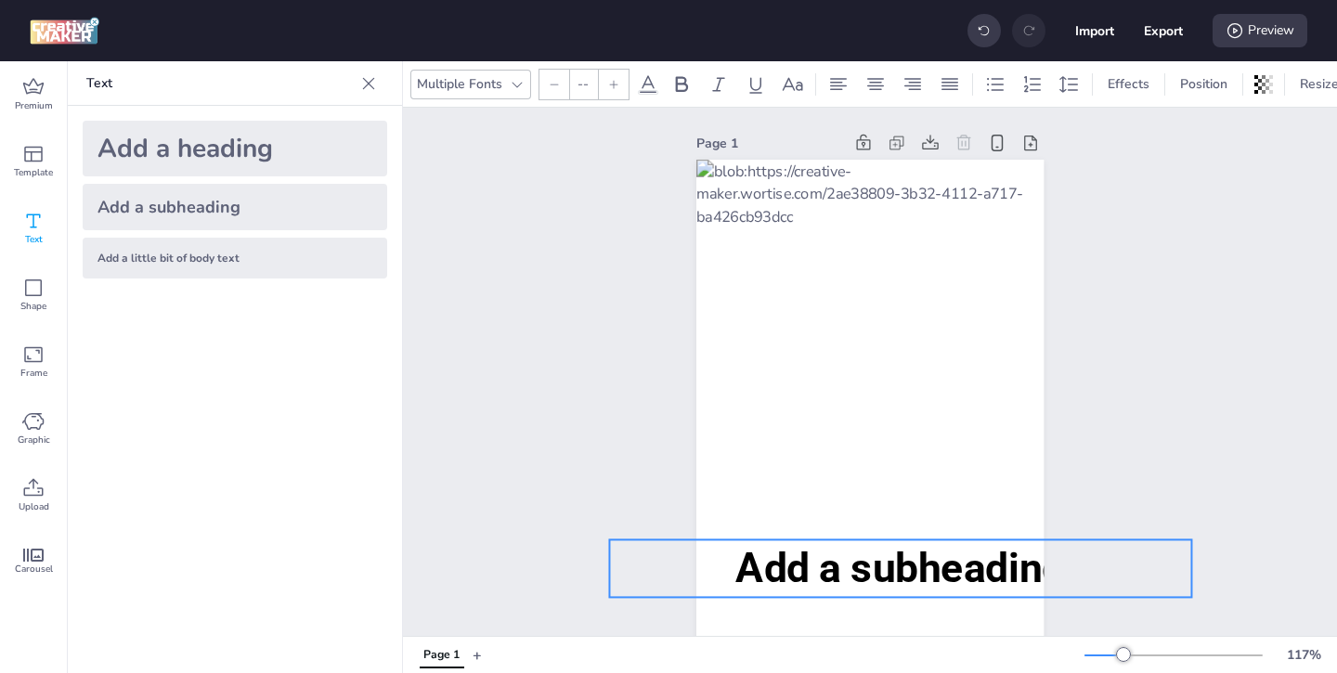
drag, startPoint x: 749, startPoint y: 392, endPoint x: 780, endPoint y: 542, distance: 153.5
click at [780, 542] on p "Add a subheading" at bounding box center [900, 569] width 582 height 58
click at [1036, 575] on span "Add a subheading" at bounding box center [901, 567] width 331 height 47
click at [1040, 571] on span "Add a subheading" at bounding box center [901, 567] width 331 height 47
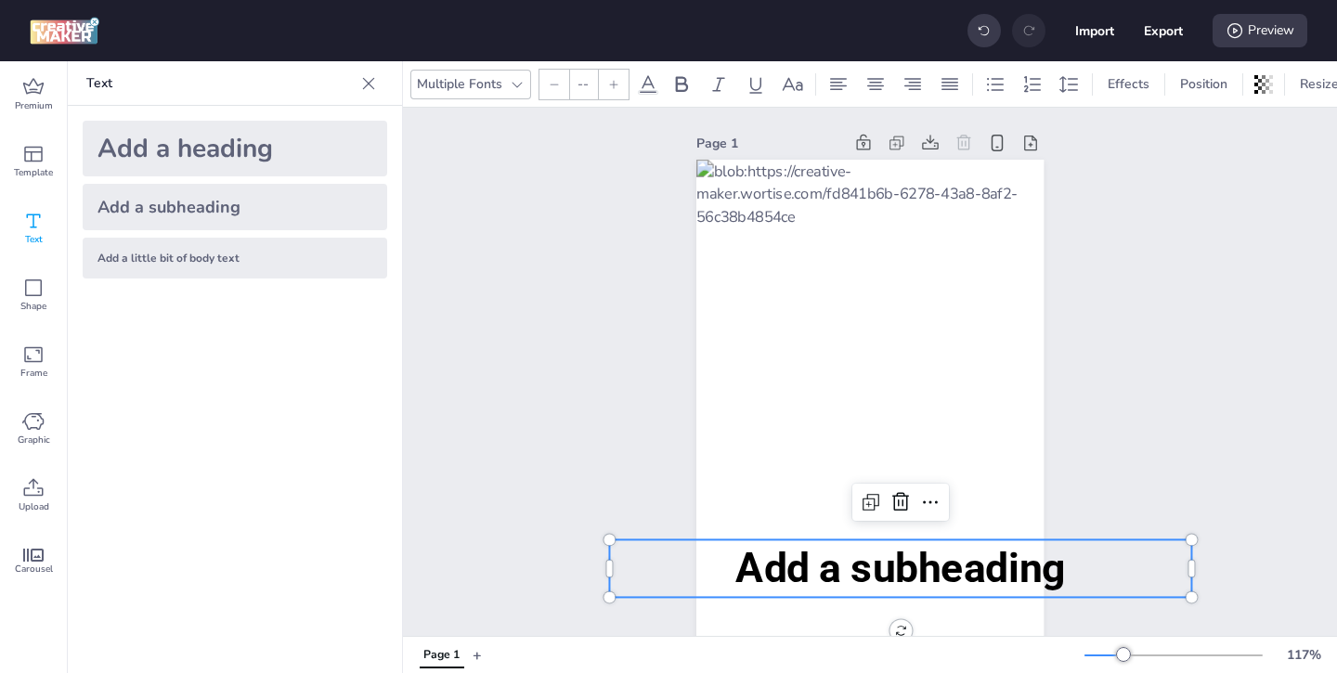
type input "38"
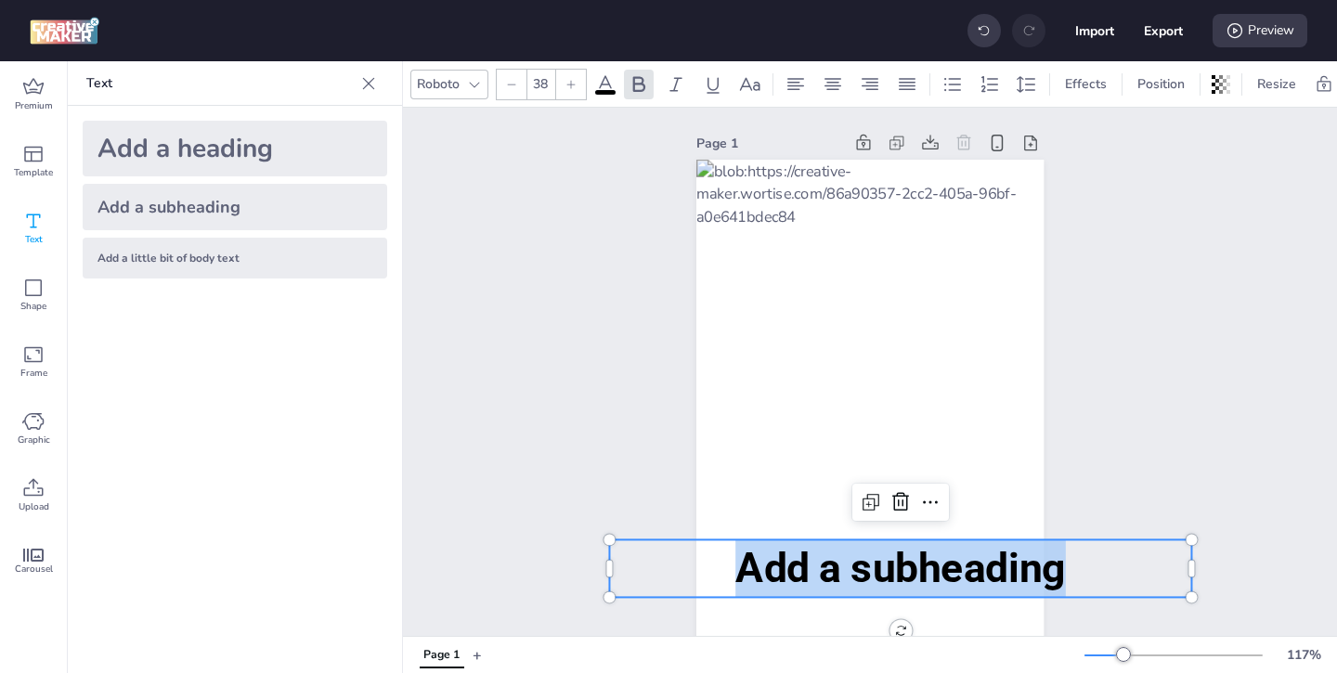
drag, startPoint x: 1059, startPoint y: 573, endPoint x: 731, endPoint y: 543, distance: 329.2
click at [731, 543] on p "Add a subheading" at bounding box center [900, 569] width 582 height 58
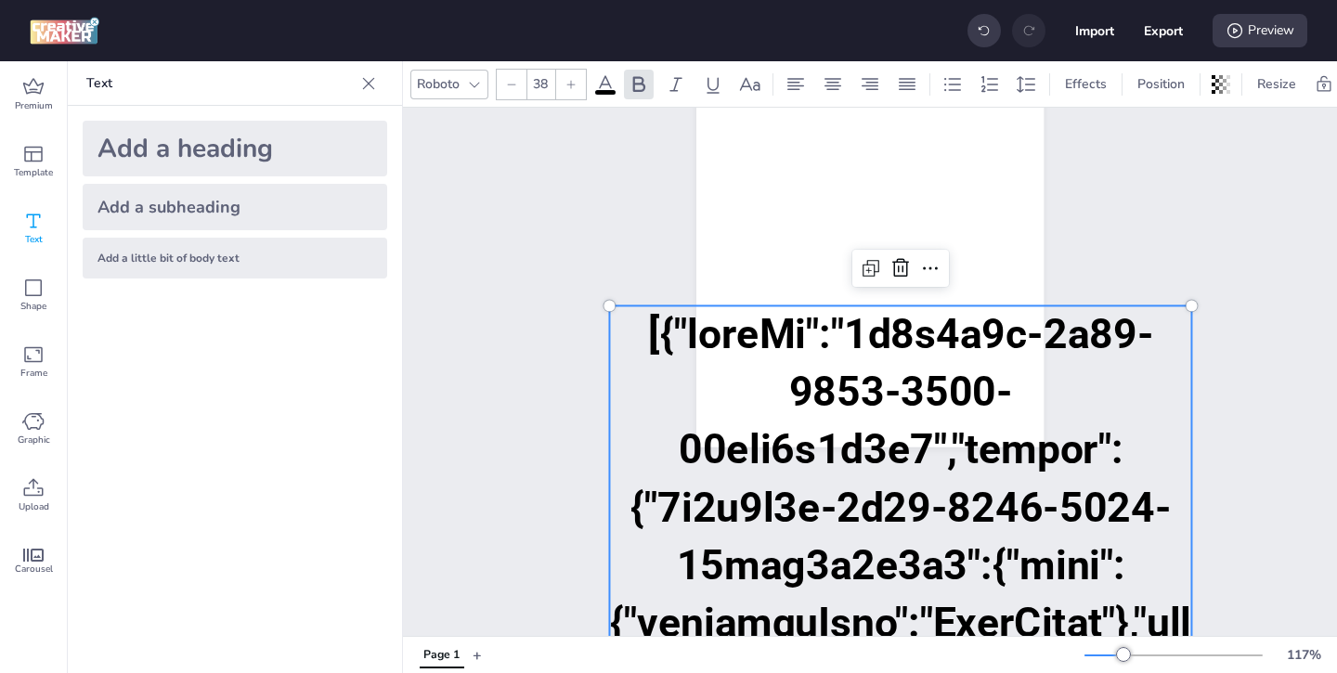
scroll to position [350, 0]
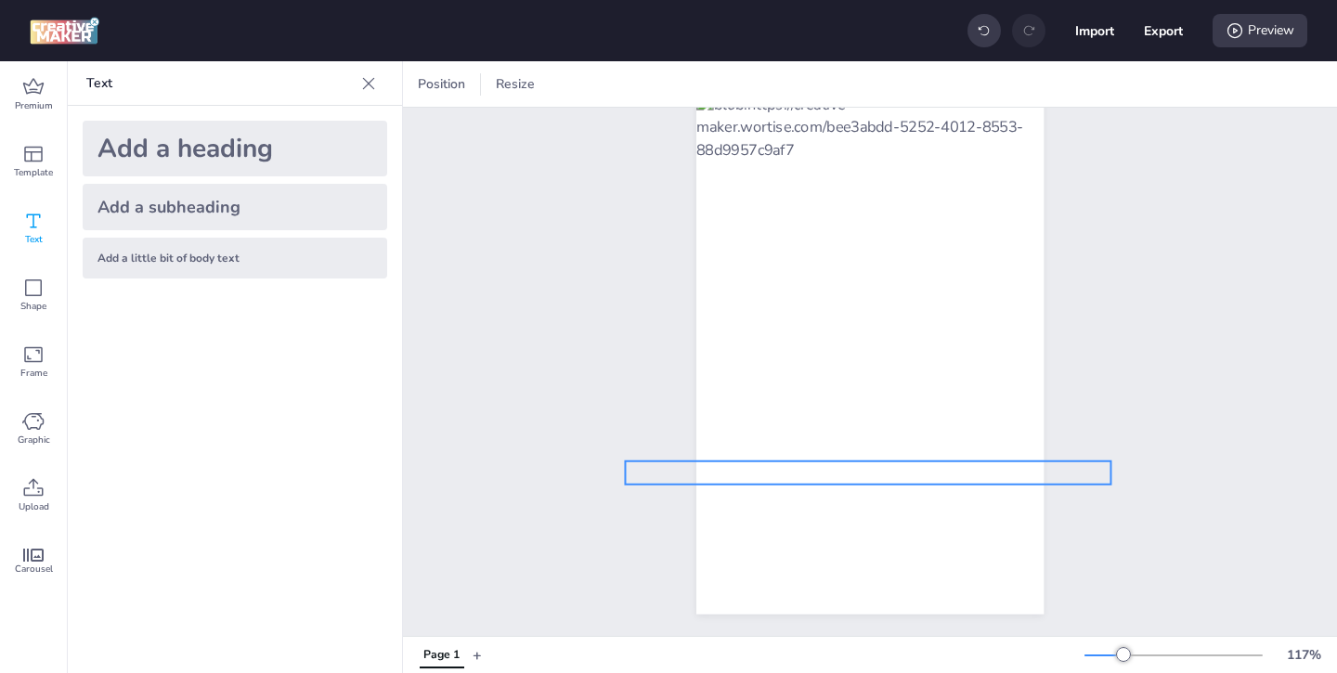
click at [827, 473] on span "Renault care service 20% de ahorro" at bounding box center [868, 473] width 267 height 20
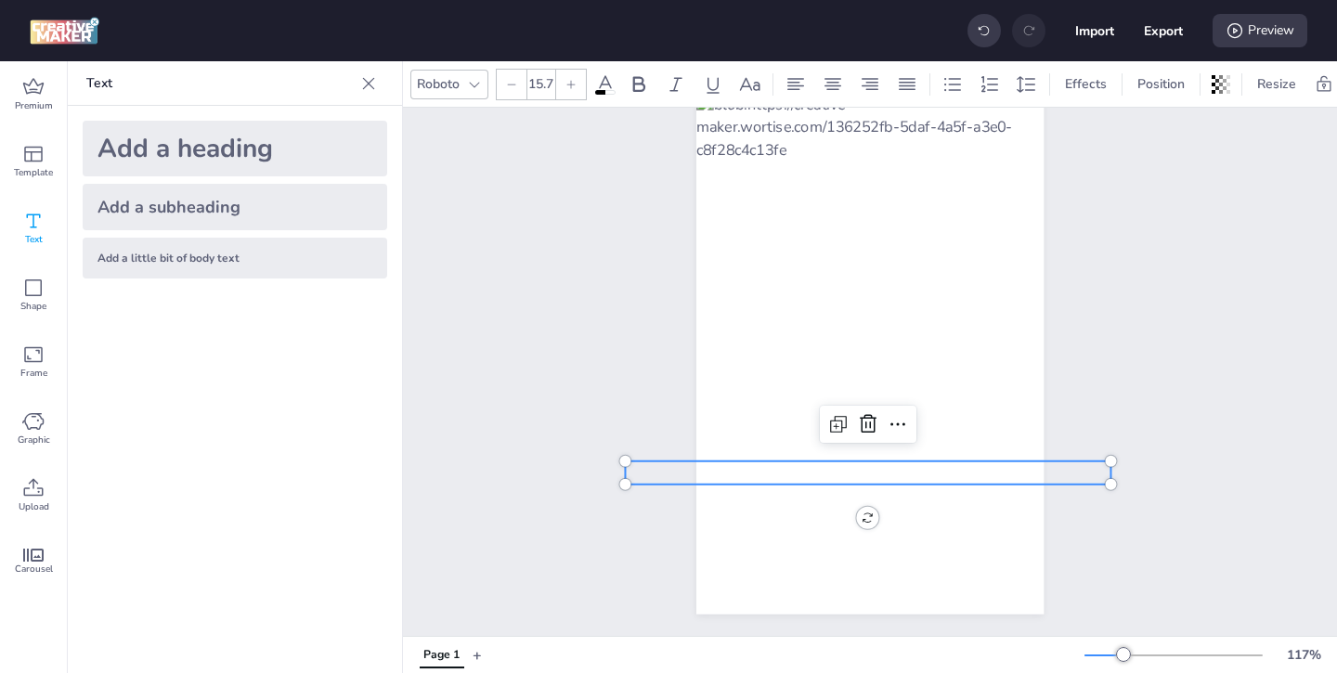
click at [984, 472] on span "Renault care service 20% de ahorro" at bounding box center [868, 473] width 267 height 20
click at [998, 472] on span "Renault care service 20% de ahorro" at bounding box center [868, 473] width 267 height 20
drag, startPoint x: 998, startPoint y: 472, endPoint x: 725, endPoint y: 471, distance: 273.0
click at [724, 471] on p "Renault care service 20% de ahorro" at bounding box center [868, 474] width 486 height 24
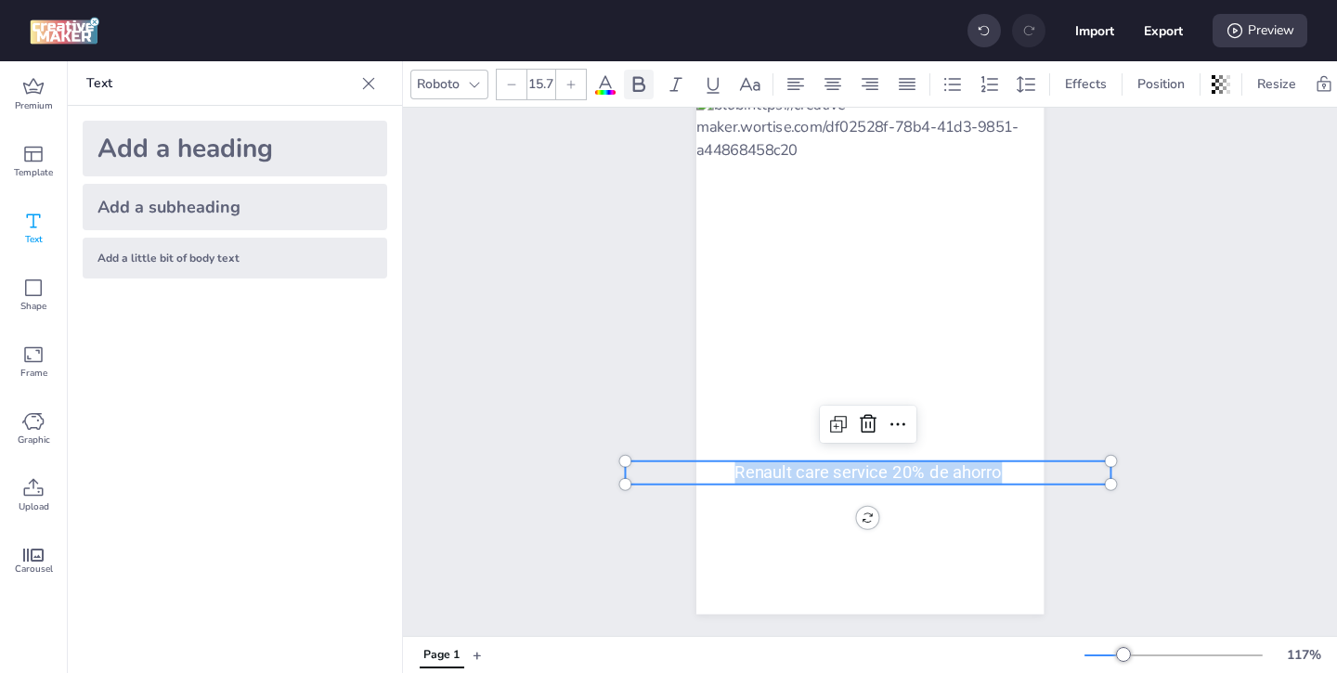
click at [630, 85] on icon at bounding box center [639, 84] width 22 height 22
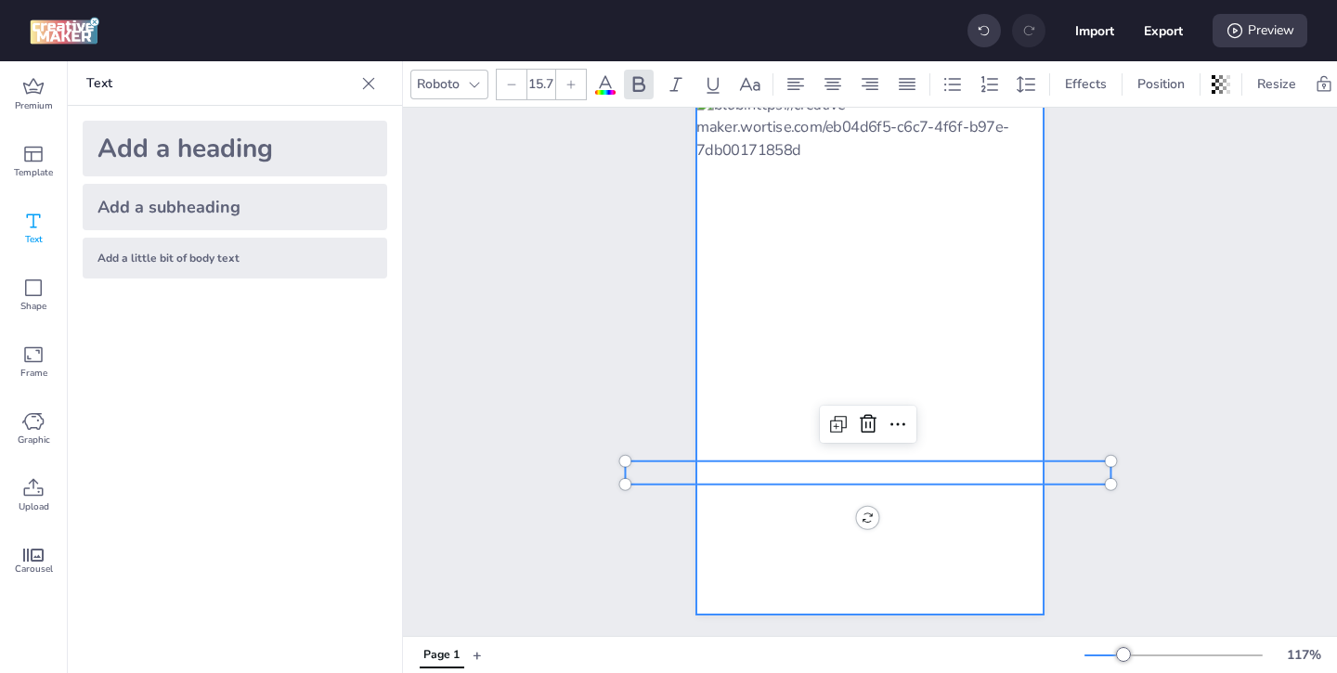
click at [959, 506] on div at bounding box center [870, 354] width 347 height 522
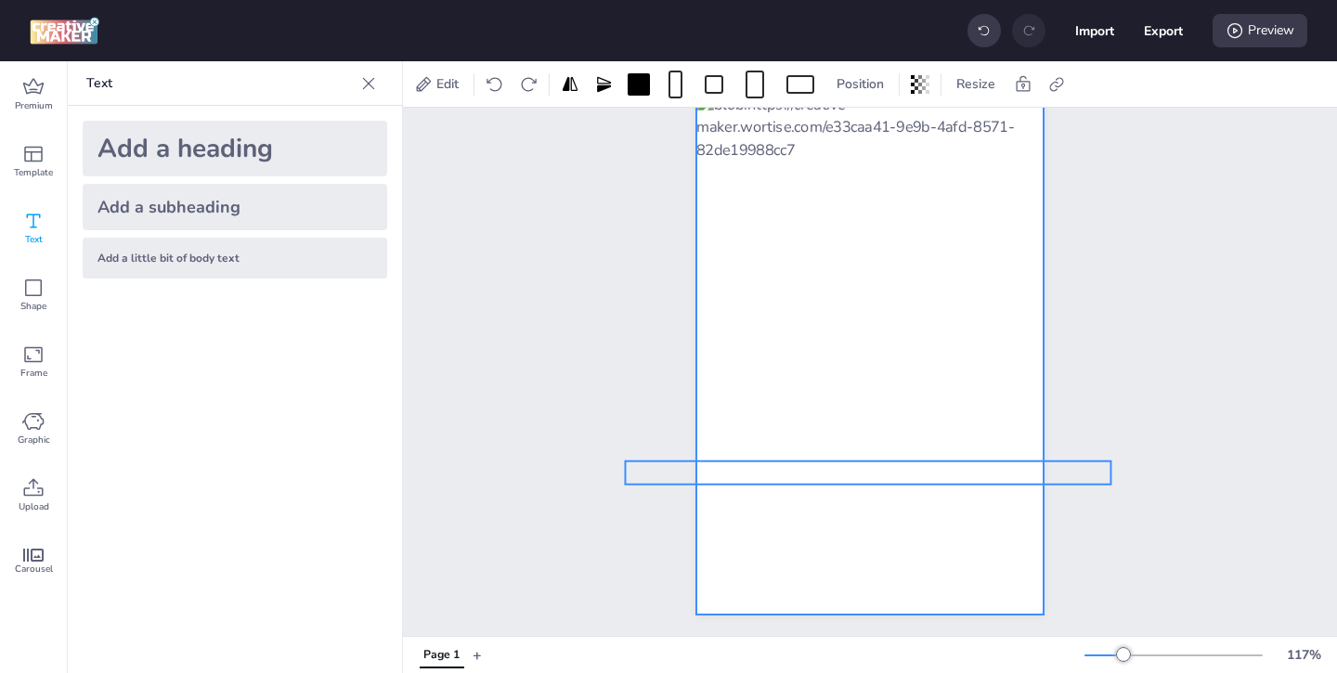
click at [945, 476] on span "Renault care service 20% de ahorro" at bounding box center [868, 473] width 275 height 20
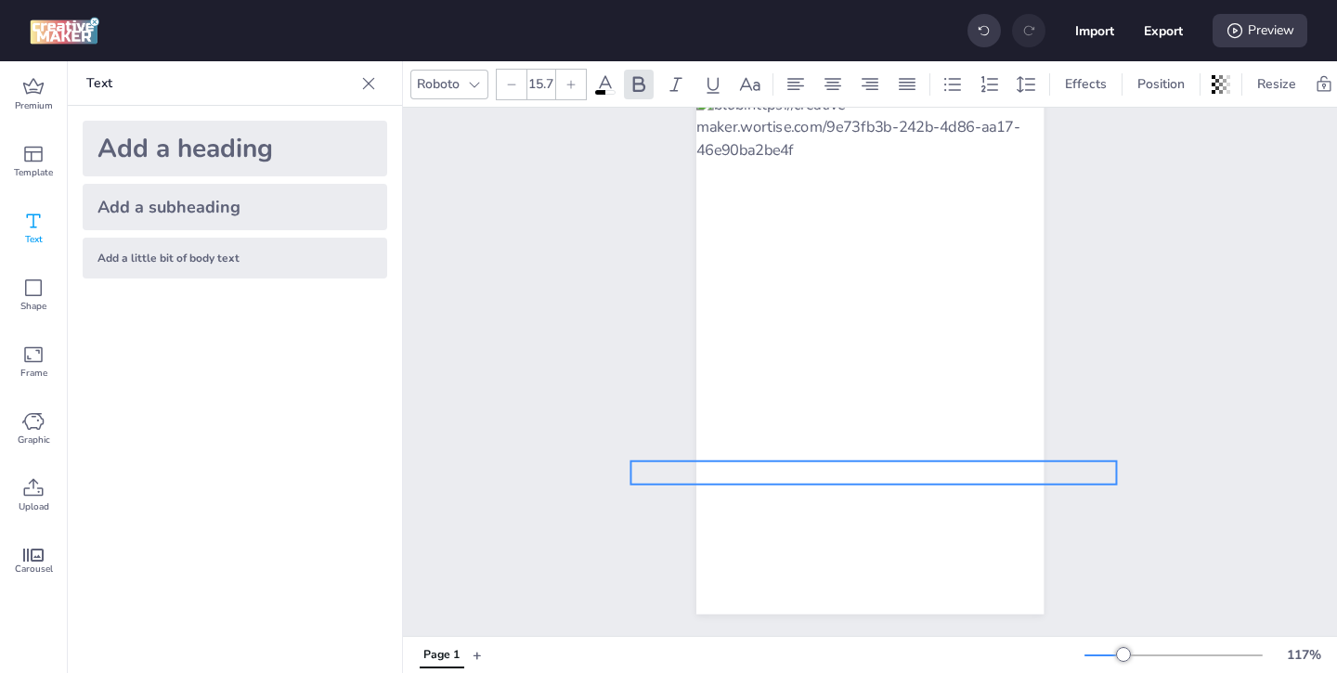
click at [951, 476] on span "Renault care service 20% de ahorro" at bounding box center [873, 473] width 275 height 20
click at [508, 429] on div "Page 1 Renault care service 20% de ahorro Renault care service 20% de ahorro" at bounding box center [870, 339] width 934 height 596
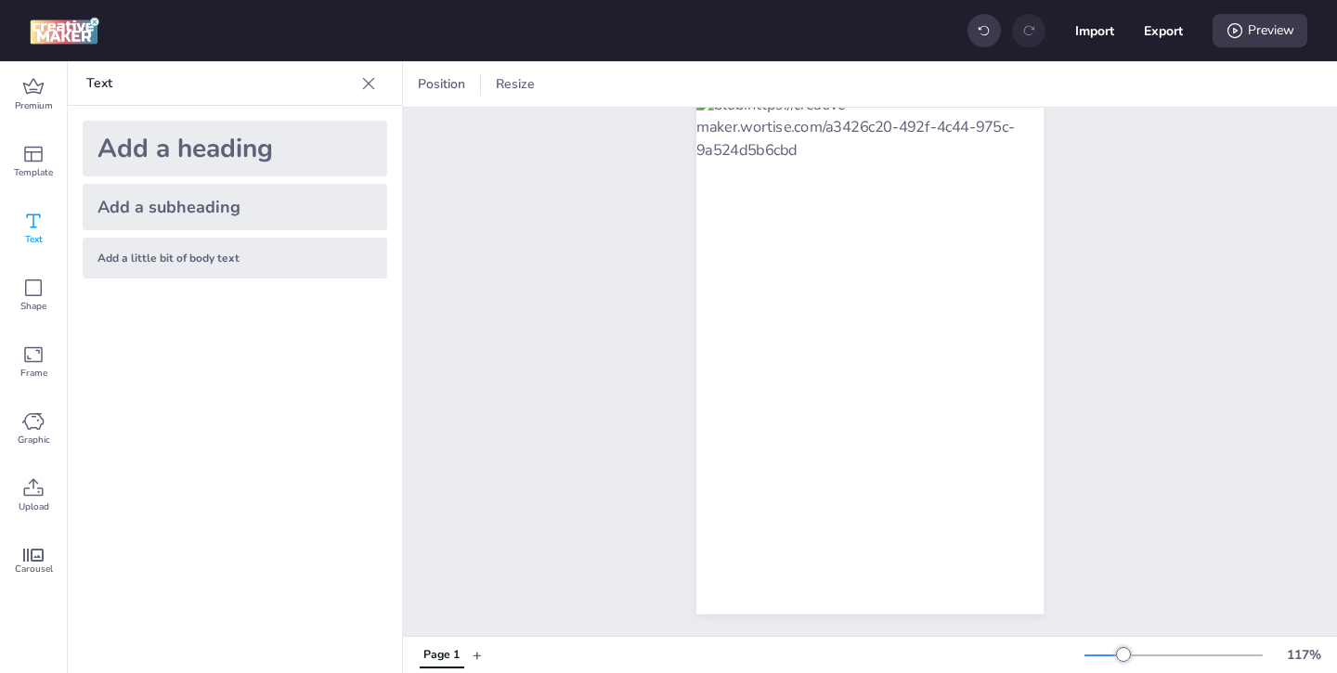
click at [265, 206] on div "Add a subheading" at bounding box center [235, 207] width 305 height 46
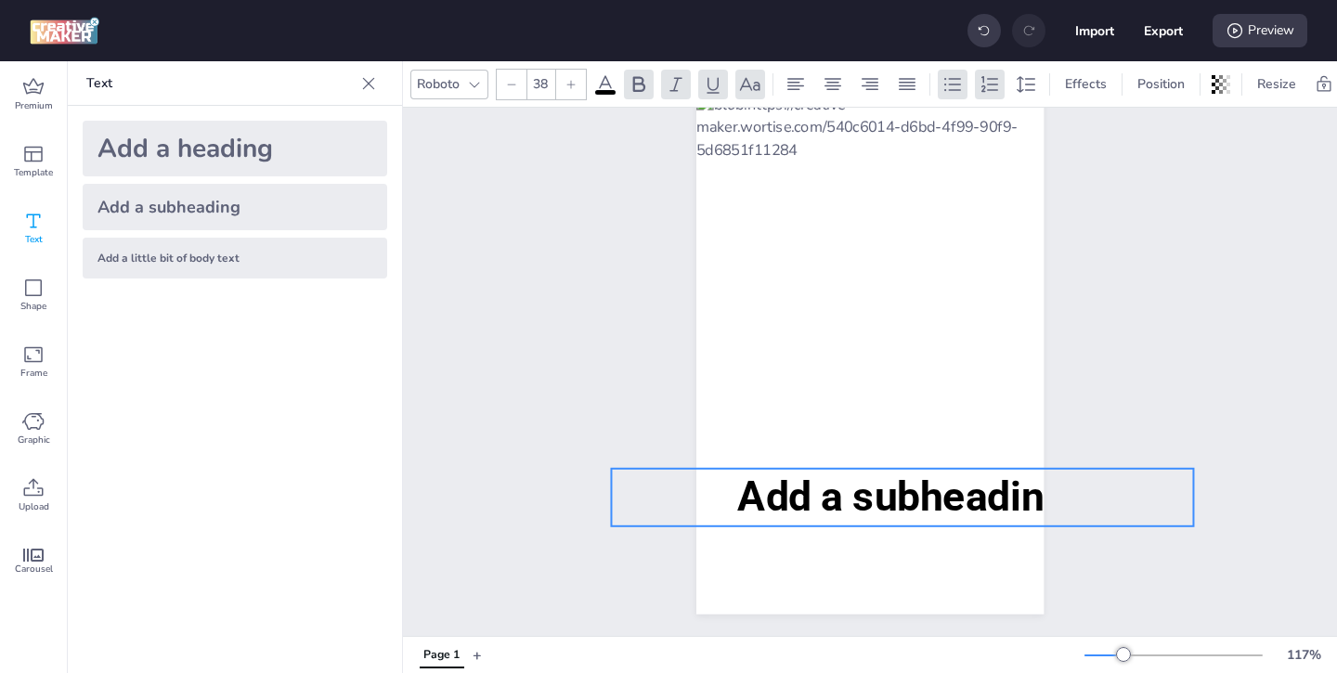
drag, startPoint x: 711, startPoint y: 342, endPoint x: 744, endPoint y: 486, distance: 147.6
click at [744, 486] on span "Add a subheading" at bounding box center [902, 496] width 331 height 47
click at [1037, 502] on span "Add a subheading" at bounding box center [902, 496] width 331 height 47
click at [1034, 500] on span "Add a subheading" at bounding box center [902, 496] width 331 height 47
click at [1038, 503] on span "Add a subheading" at bounding box center [902, 496] width 331 height 47
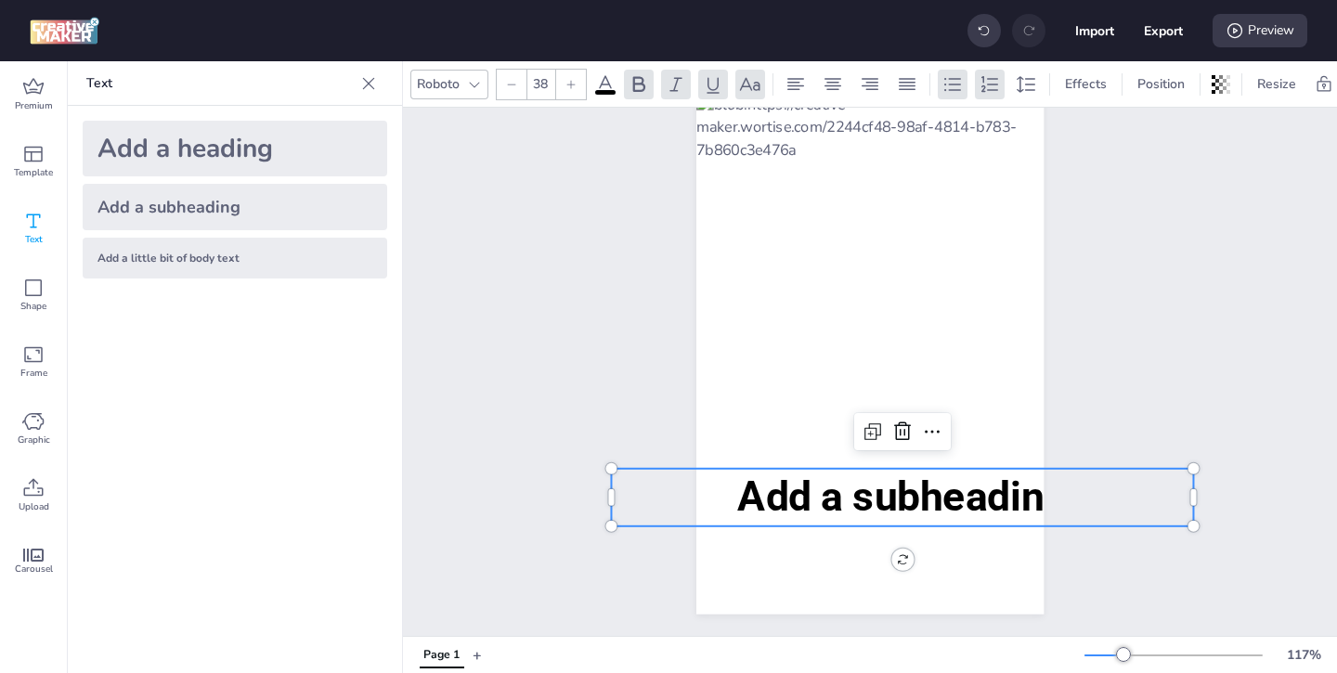
click at [1038, 503] on span "Add a subheading" at bounding box center [902, 496] width 331 height 47
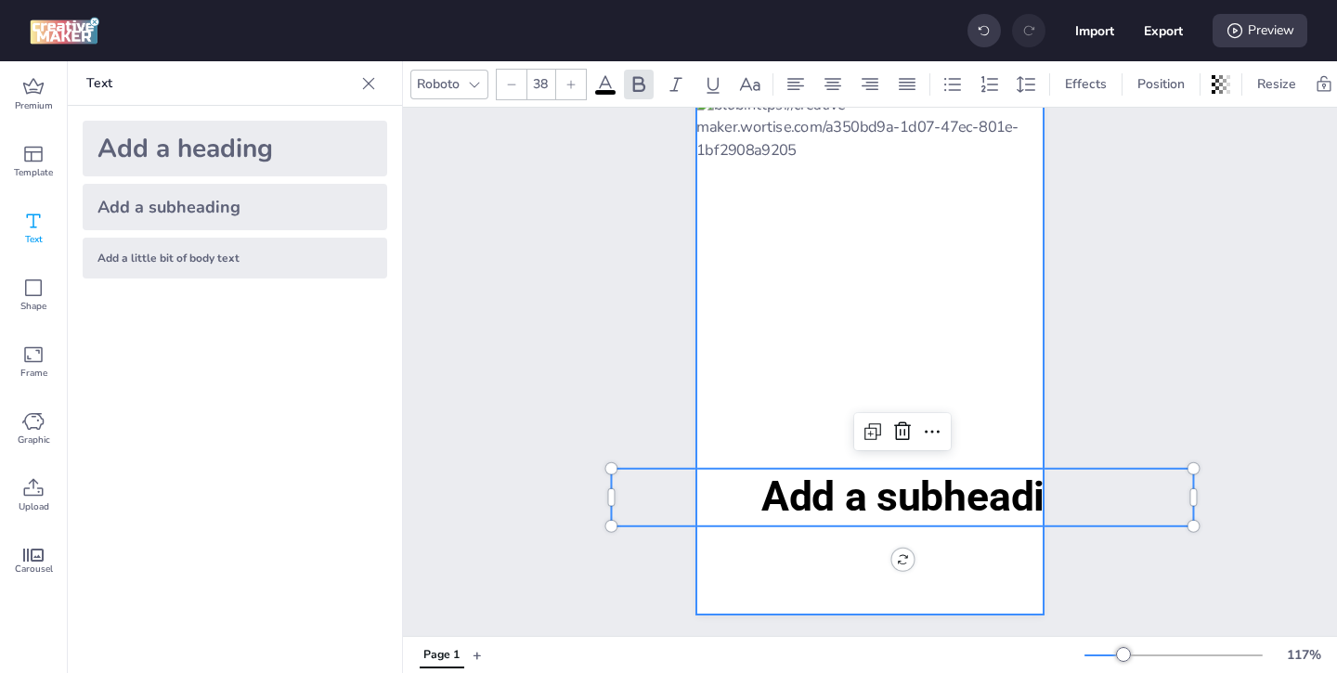
scroll to position [0, 0]
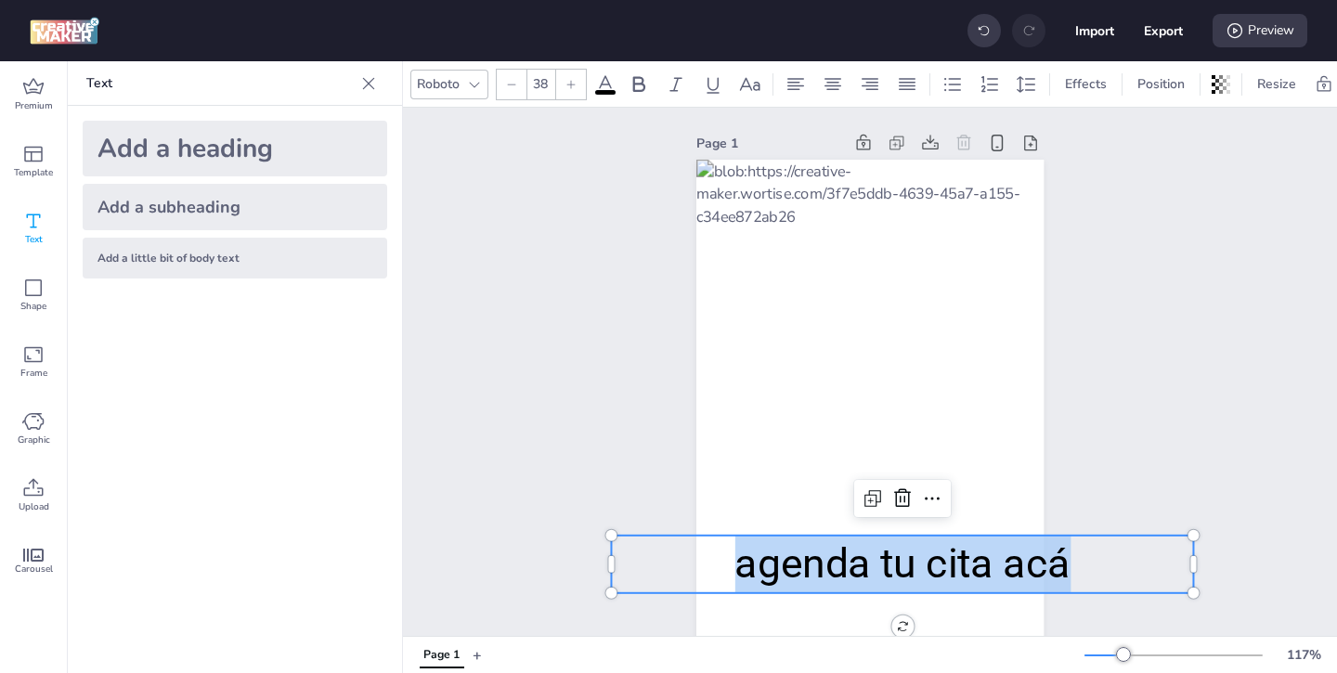
drag, startPoint x: 1077, startPoint y: 570, endPoint x: 741, endPoint y: 560, distance: 336.4
click at [741, 560] on p "agenda tu cita acá" at bounding box center [902, 565] width 582 height 58
click at [606, 93] on span at bounding box center [605, 92] width 20 height 5
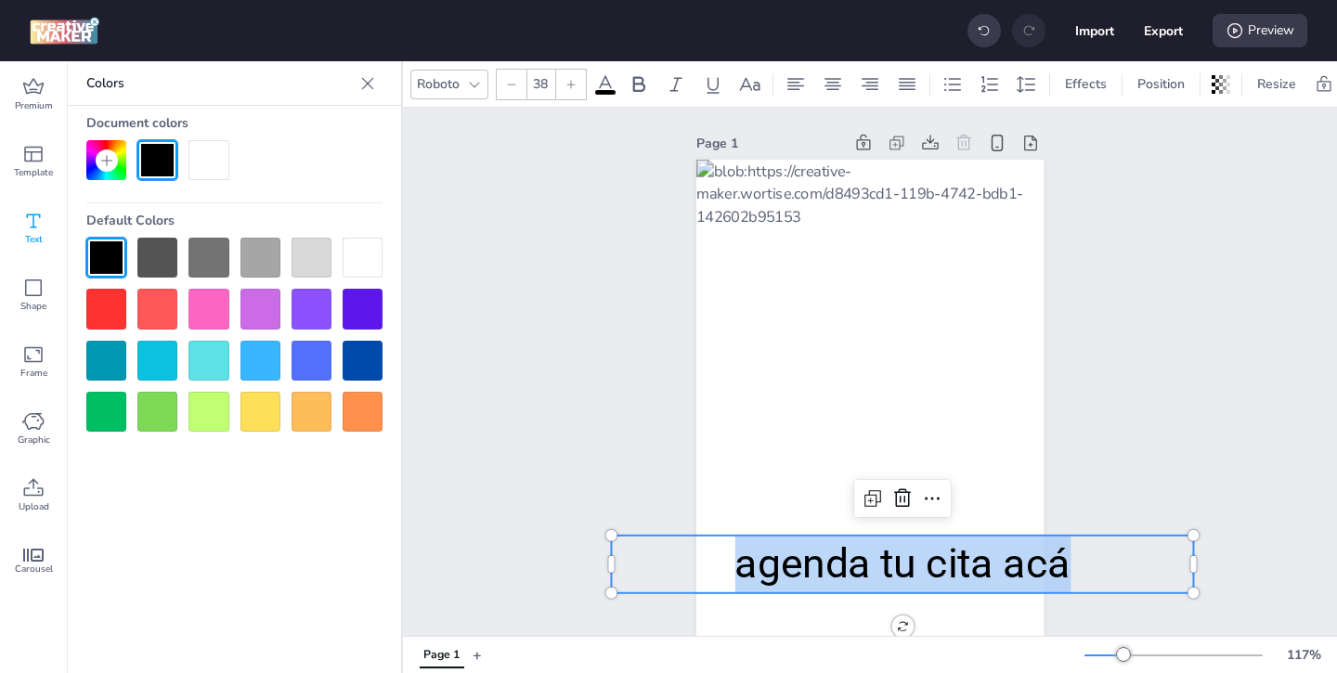
click at [370, 257] on div at bounding box center [363, 258] width 40 height 40
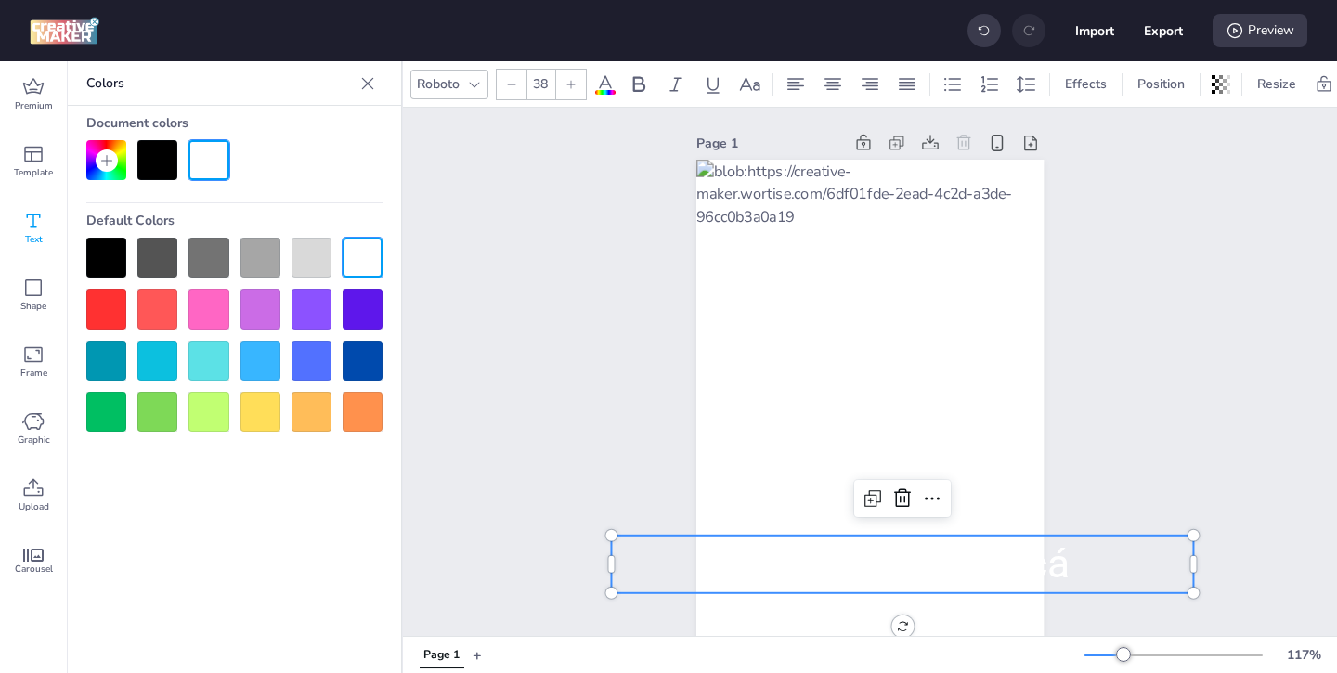
click at [755, 571] on span "agenda tu cita acá" at bounding box center [903, 563] width 336 height 47
click at [509, 83] on icon at bounding box center [511, 84] width 11 height 11
click at [510, 84] on icon at bounding box center [512, 84] width 8 height 1
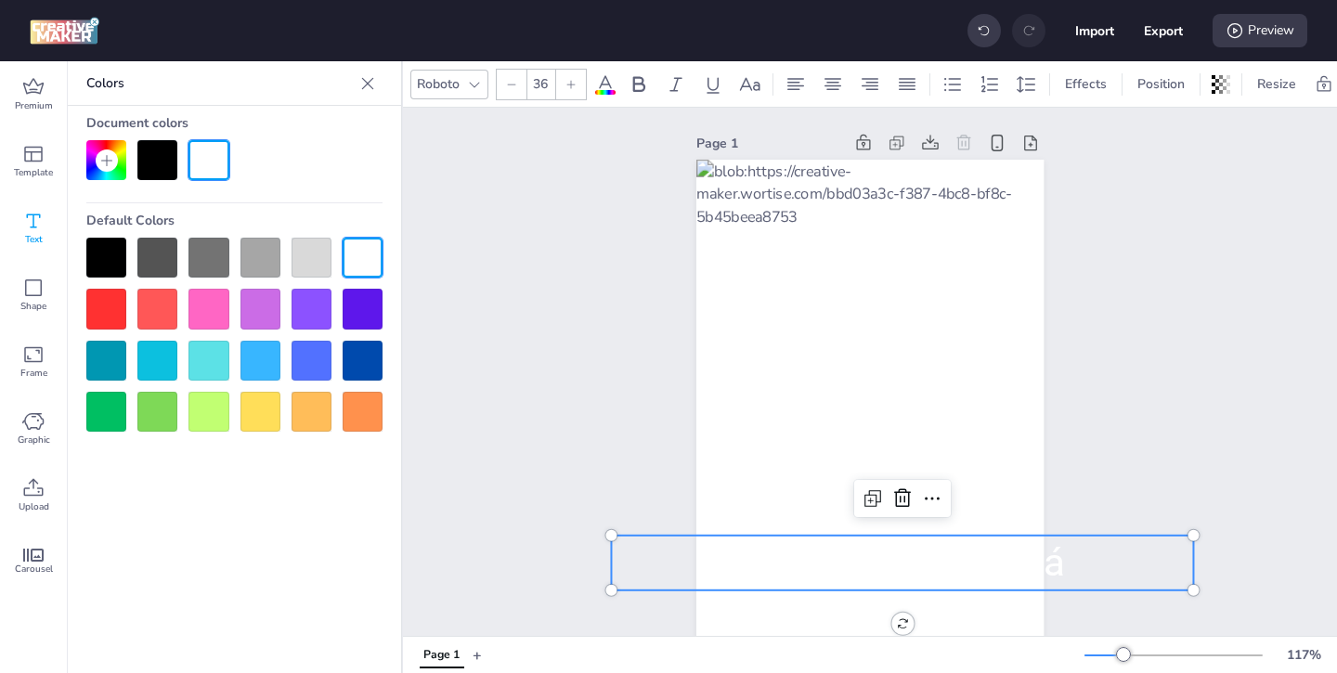
click at [510, 84] on icon at bounding box center [512, 84] width 8 height 1
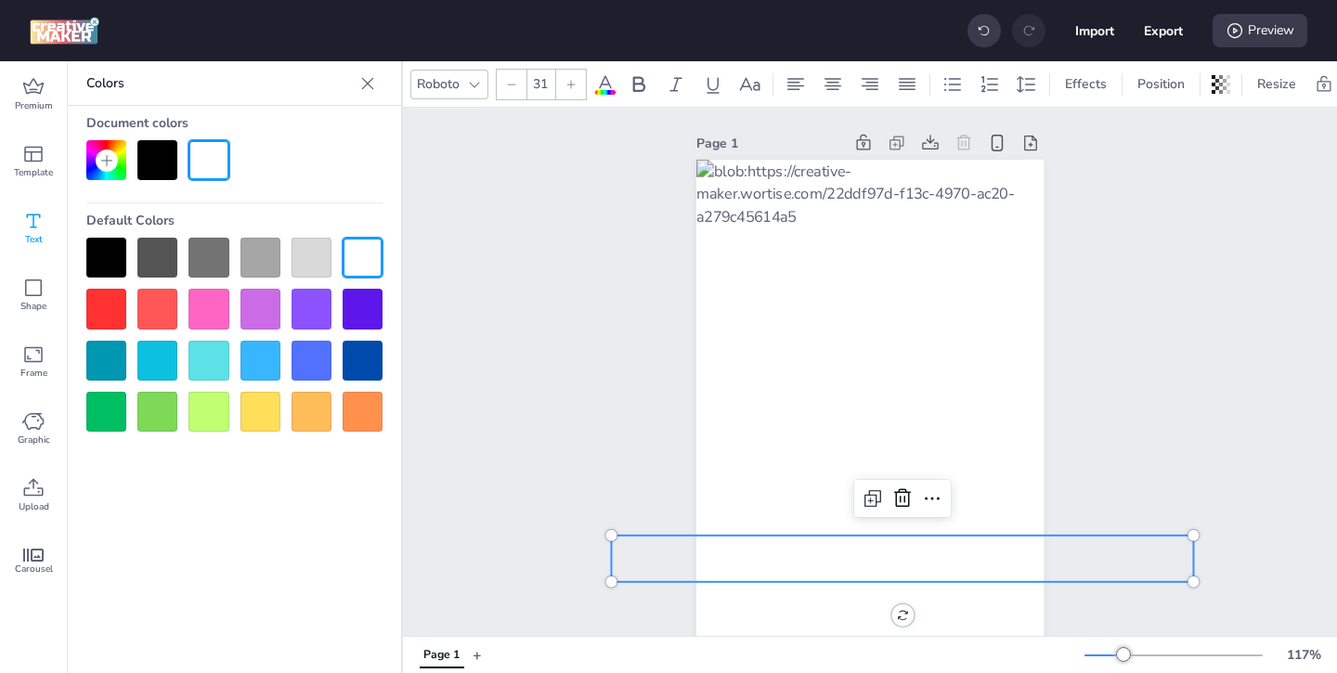
click at [510, 84] on icon at bounding box center [512, 84] width 8 height 1
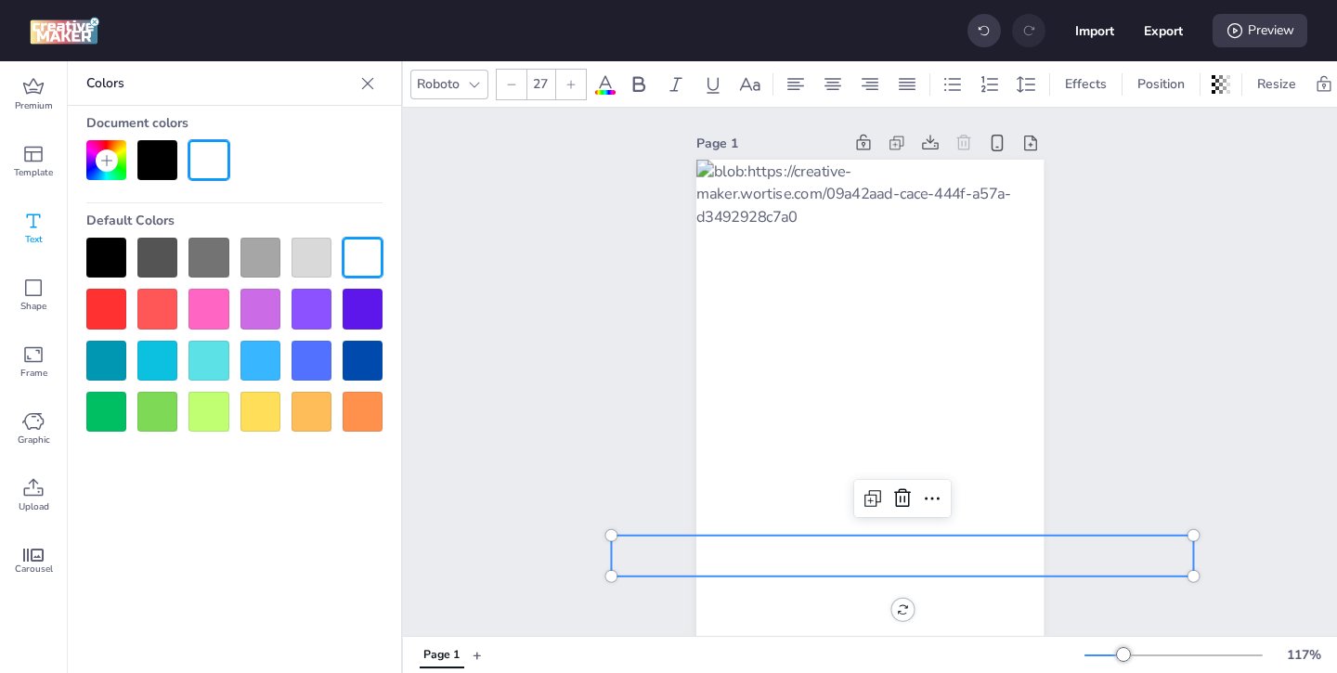
click at [510, 84] on icon at bounding box center [512, 84] width 8 height 1
type input "26"
click at [1037, 558] on p "Agenda tu cita acá" at bounding box center [902, 556] width 582 height 40
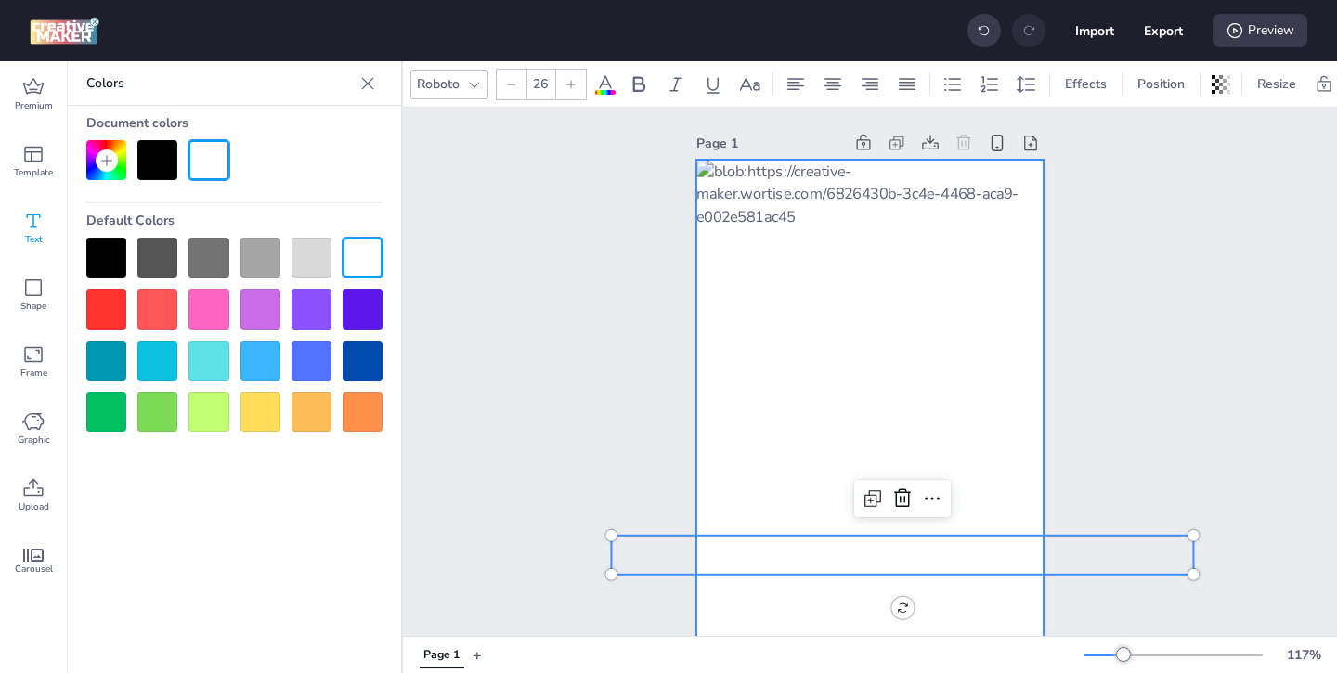
click at [1030, 593] on div at bounding box center [870, 421] width 347 height 522
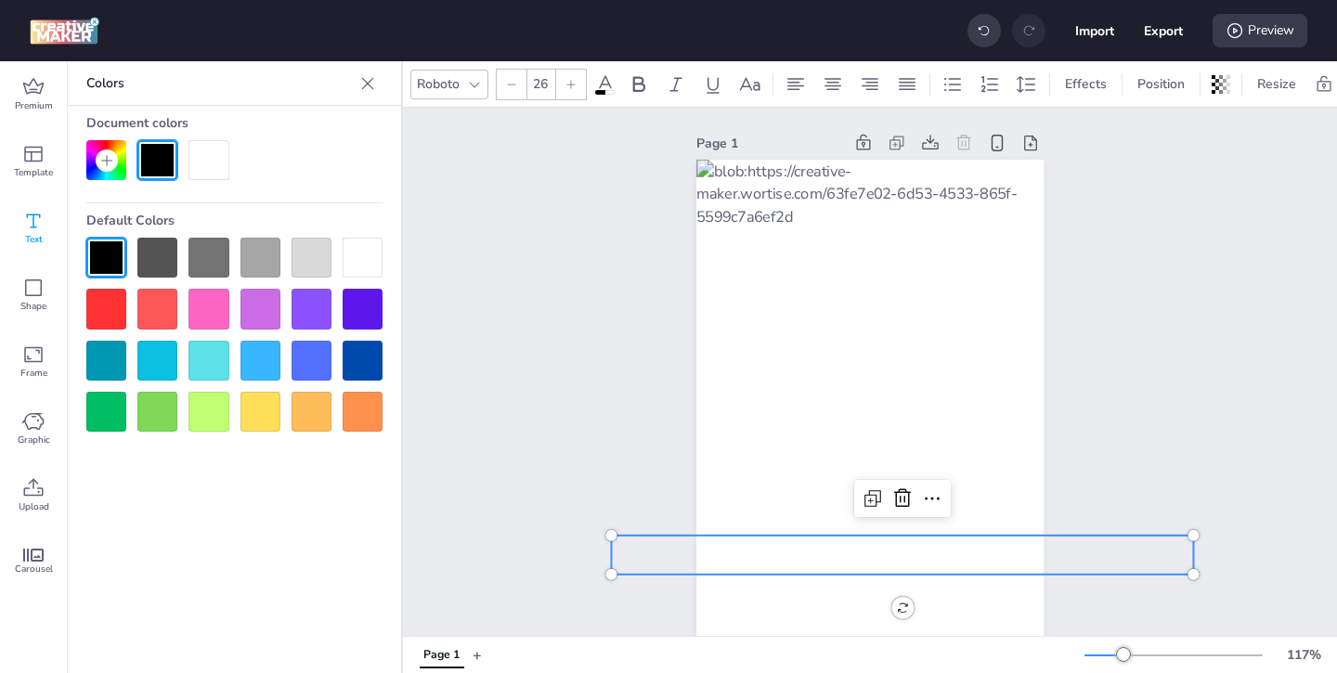
click at [1037, 570] on p "Agenda tu cita acá" at bounding box center [902, 556] width 582 height 40
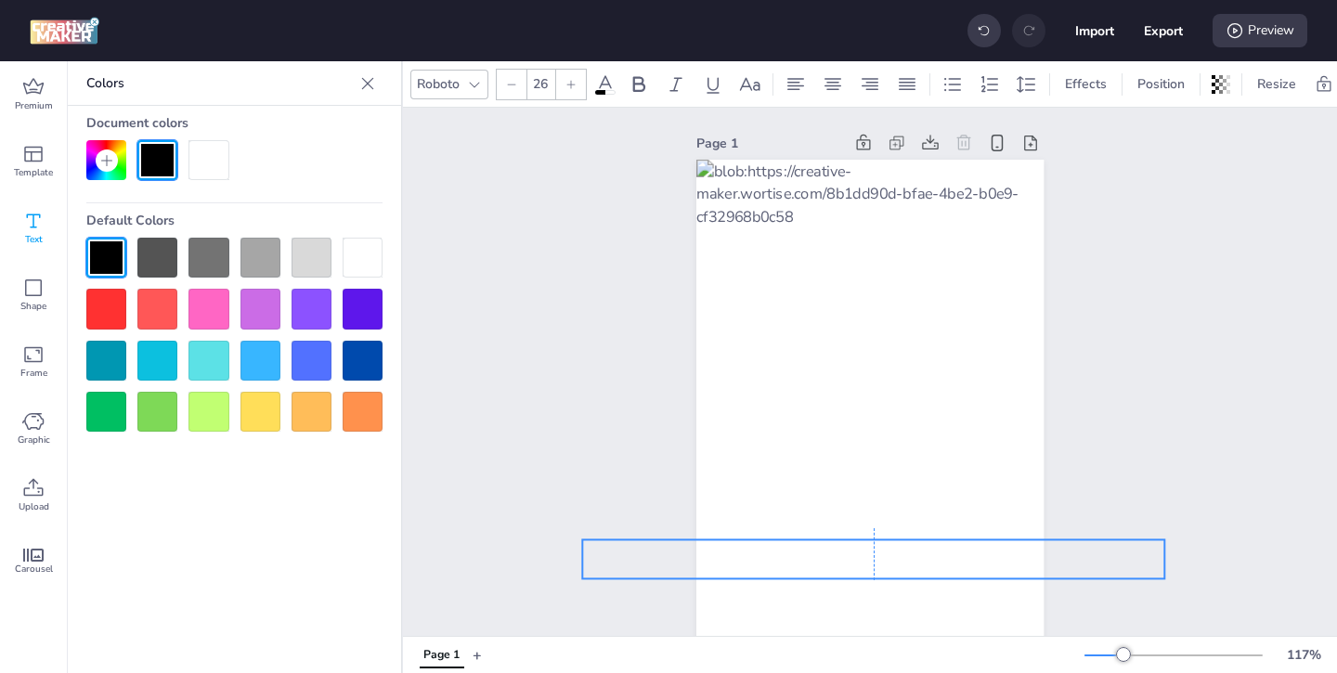
drag, startPoint x: 1037, startPoint y: 570, endPoint x: 1009, endPoint y: 576, distance: 29.3
click at [1009, 576] on p "Agenda tu cita acá" at bounding box center [873, 560] width 582 height 40
click at [986, 564] on span "Agenda tu cita acá" at bounding box center [874, 559] width 234 height 33
click at [986, 561] on span "Agenda tu cita acá" at bounding box center [874, 559] width 234 height 33
click at [984, 567] on span "Agenda tu cita acá" at bounding box center [874, 566] width 234 height 33
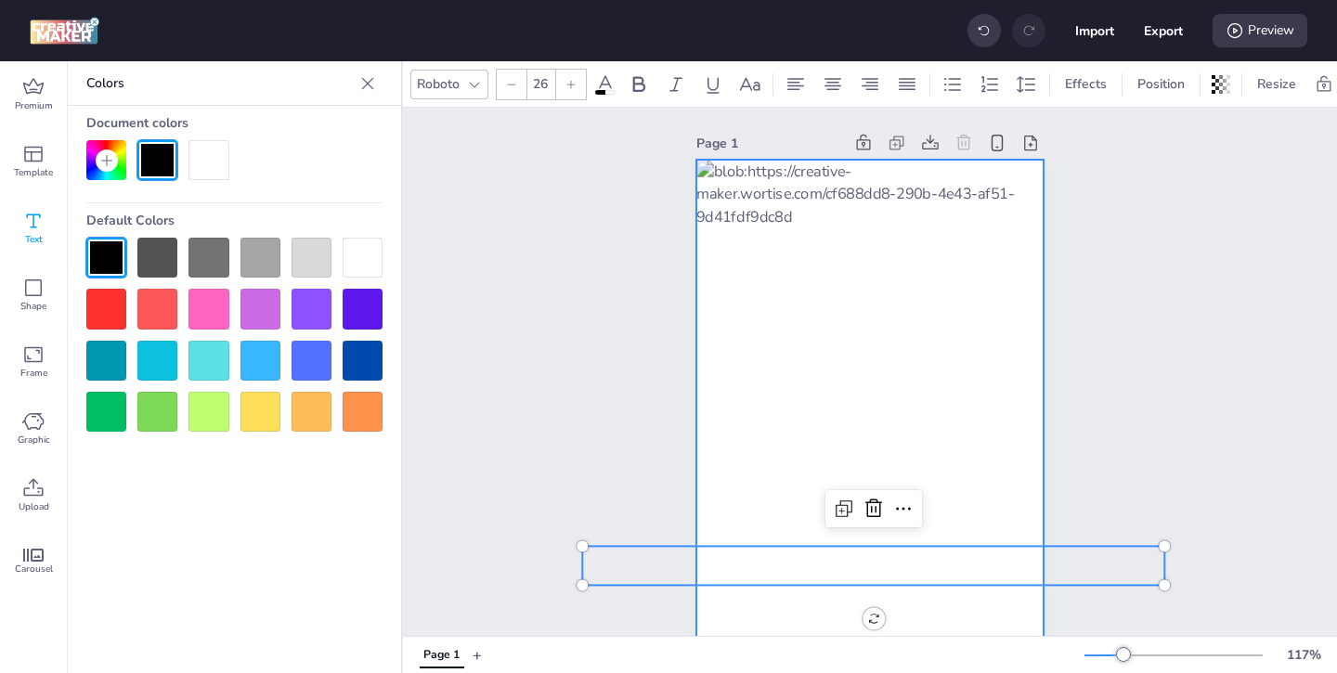
click at [999, 507] on div at bounding box center [870, 421] width 347 height 522
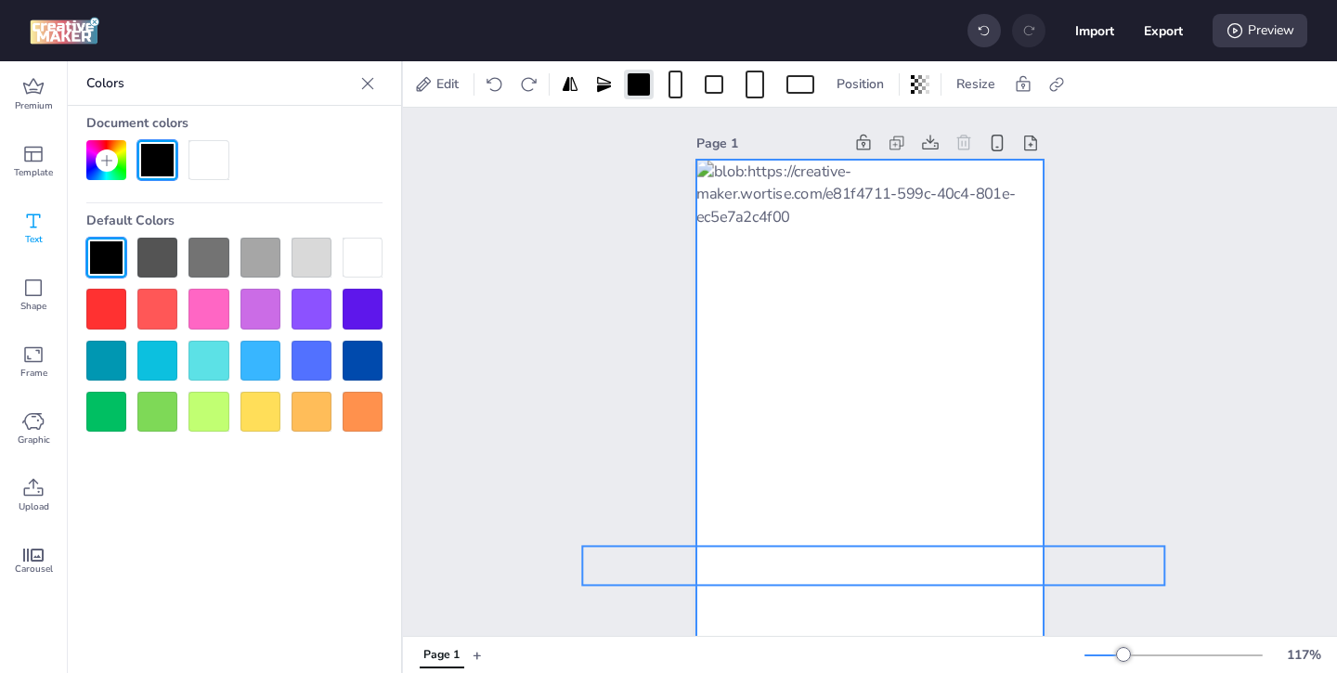
click at [985, 575] on span "Agenda tu cita acá" at bounding box center [874, 566] width 234 height 33
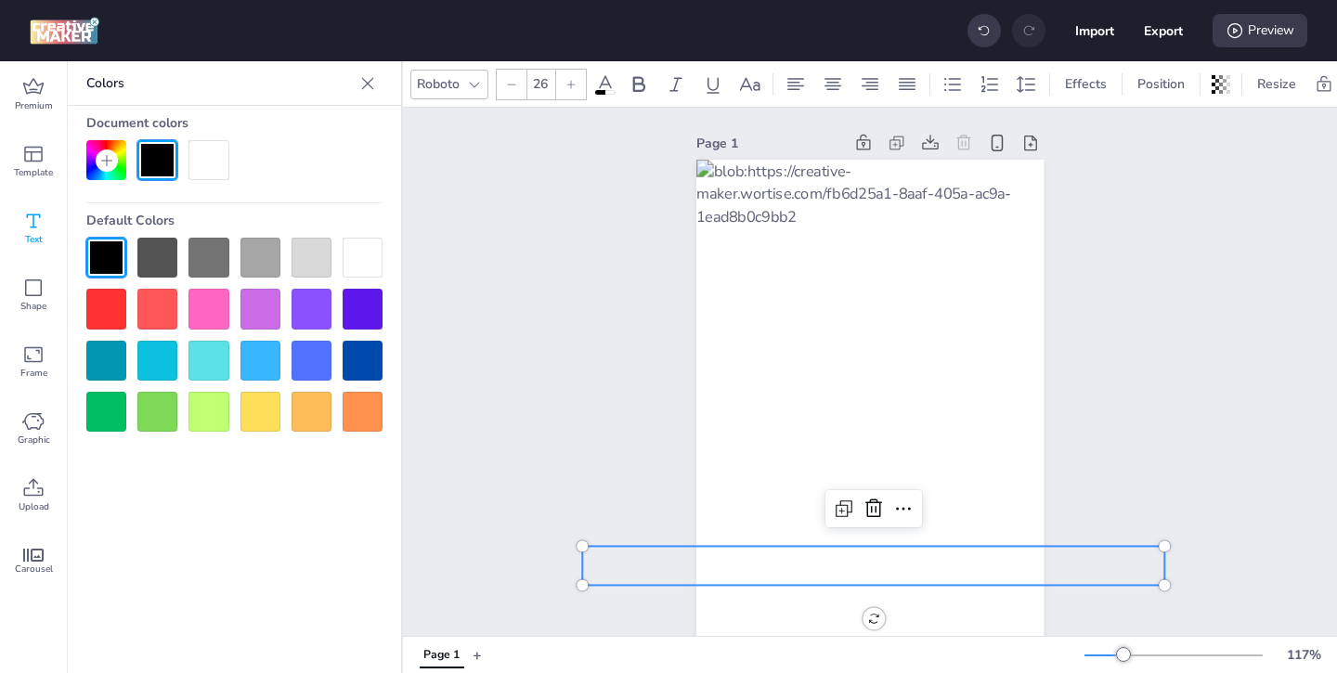
click at [987, 564] on span "Agenda tu cita acá" at bounding box center [874, 566] width 234 height 33
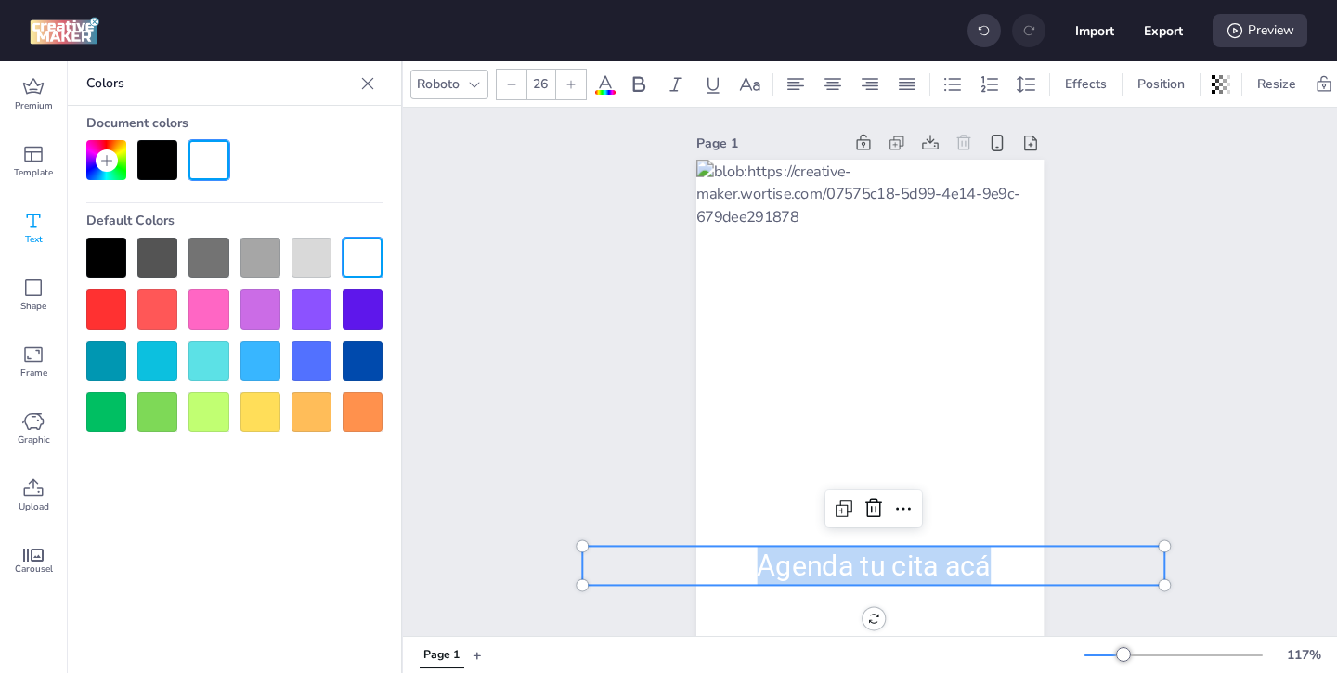
drag, startPoint x: 987, startPoint y: 564, endPoint x: 759, endPoint y: 568, distance: 228.5
click at [759, 568] on span "Agenda tu cita acá" at bounding box center [874, 566] width 234 height 33
click at [508, 86] on icon at bounding box center [511, 84] width 11 height 11
type input "24"
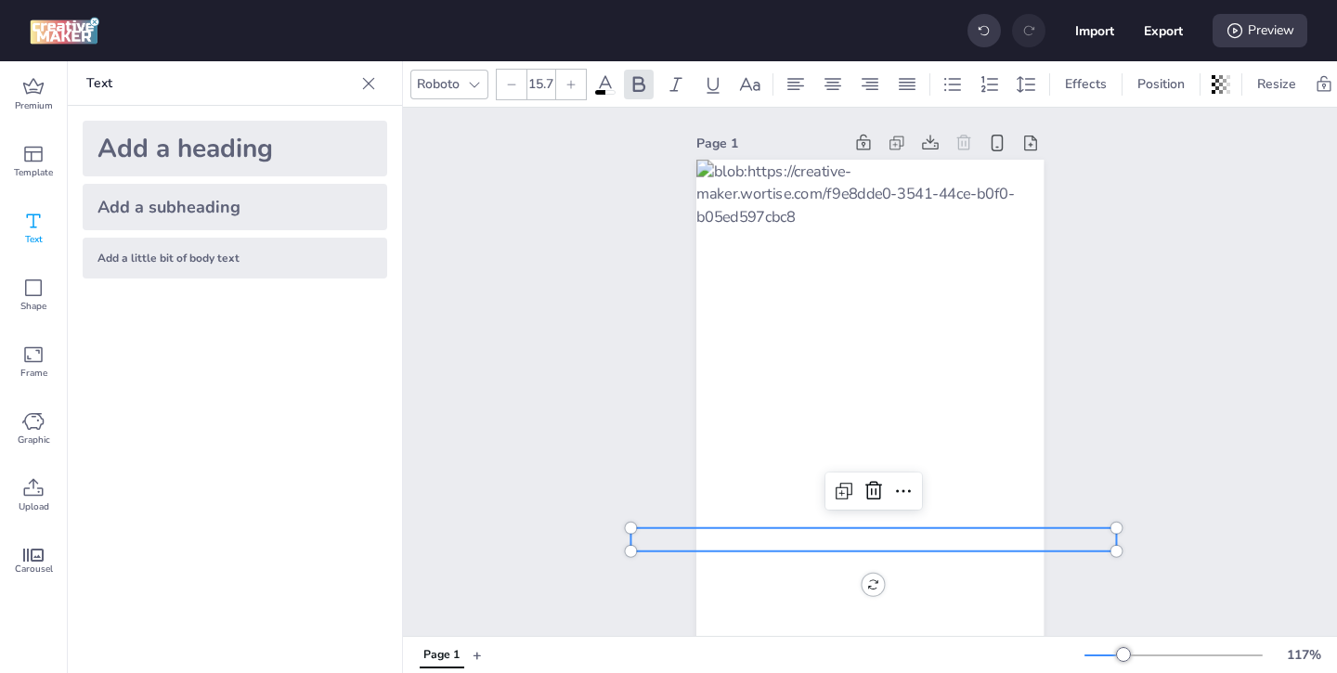
click at [823, 541] on span "Renault care service 20% de ahorro" at bounding box center [873, 540] width 275 height 20
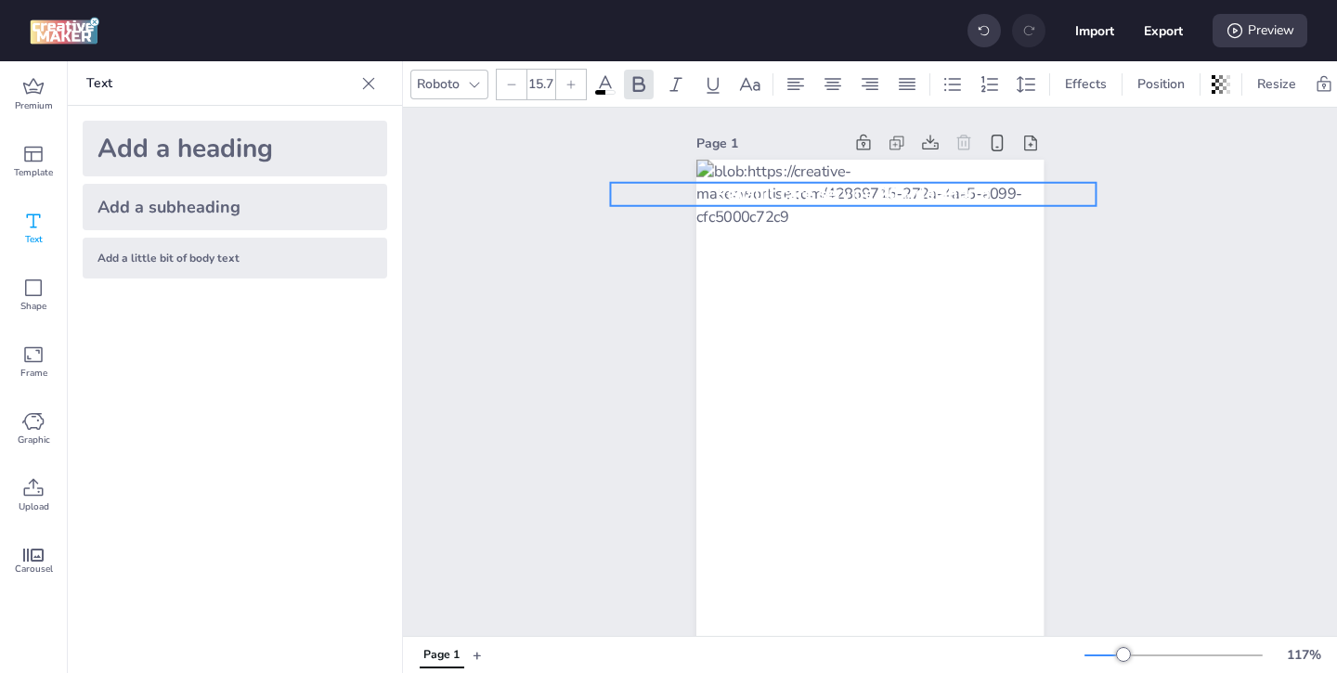
drag, startPoint x: 972, startPoint y: 539, endPoint x: 952, endPoint y: 193, distance: 346.1
click at [952, 193] on span "Renault care service 20% de ahorro" at bounding box center [853, 195] width 275 height 20
click at [1101, 353] on div "Page 1 Renault care service 20% de ahorro Agenda tu cita acá" at bounding box center [870, 406] width 934 height 596
click at [964, 195] on span "Renault care service 20% de ahorro" at bounding box center [853, 195] width 275 height 20
click at [969, 195] on span "Renault care service 20% de ahorro" at bounding box center [858, 195] width 275 height 20
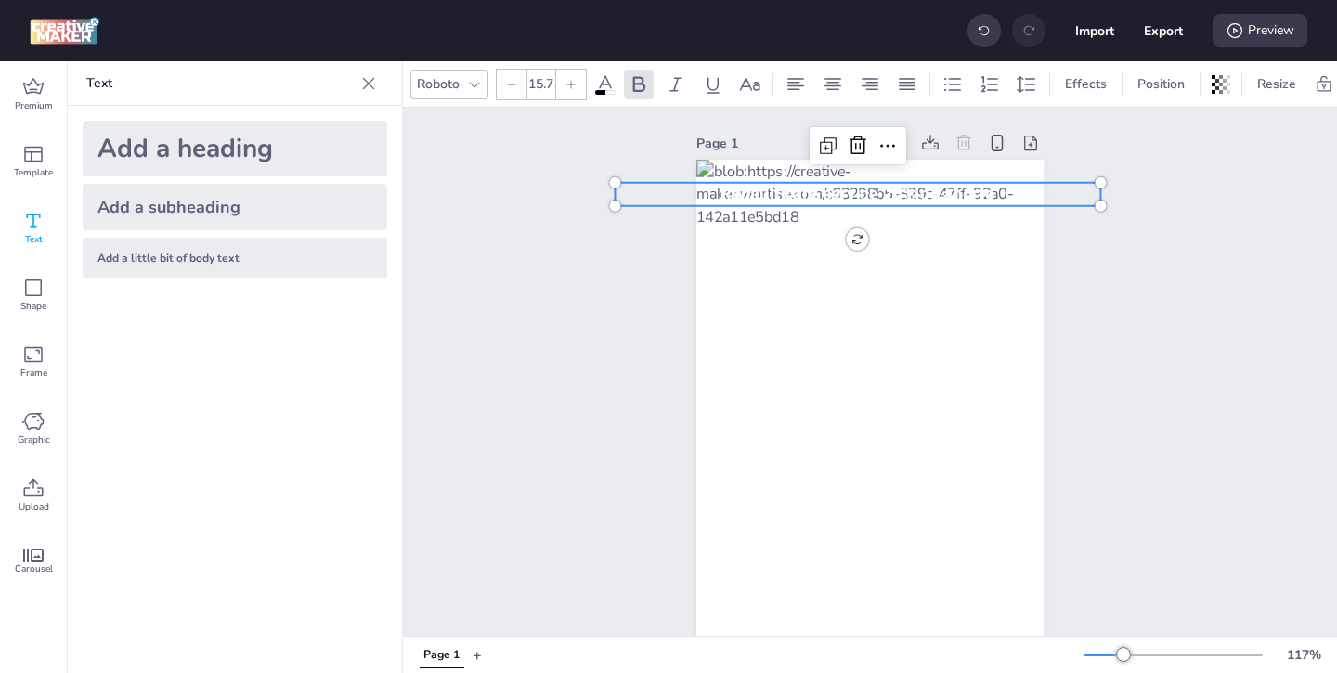
click at [1123, 405] on div "Page 1 Renault care service 20% de ahorro Agenda tu cita acá" at bounding box center [870, 406] width 934 height 596
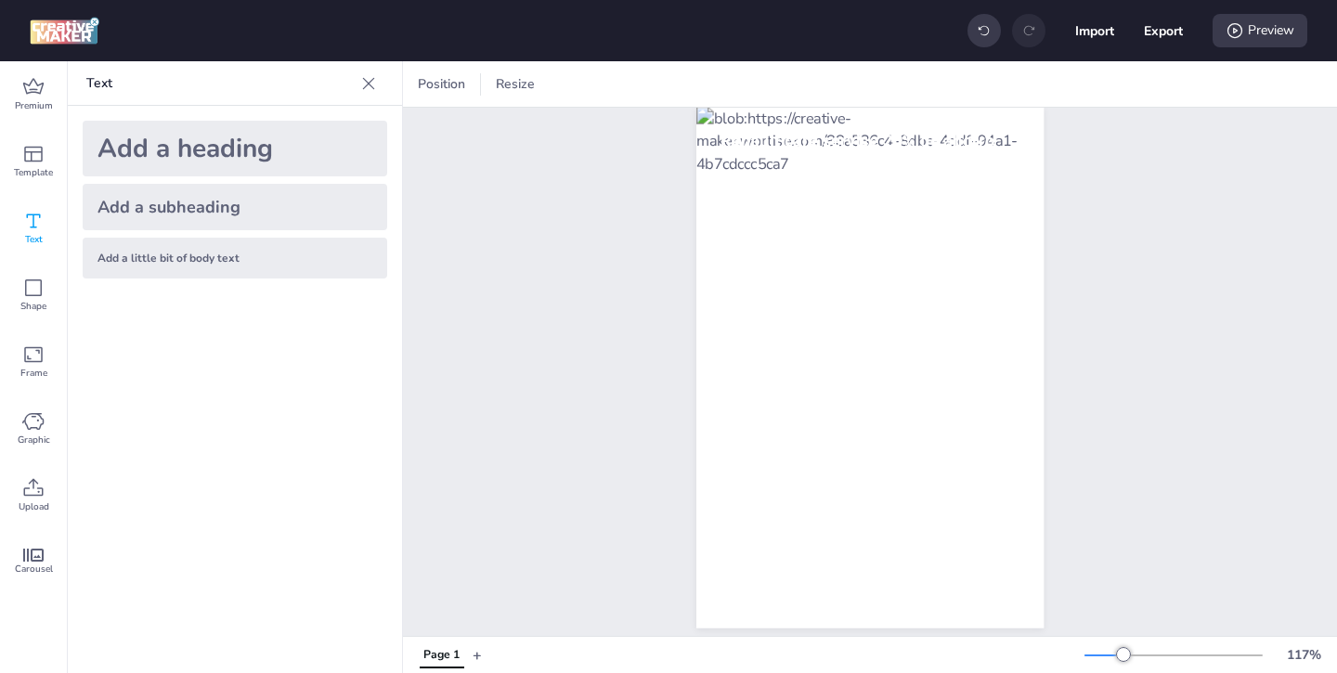
scroll to position [57, 0]
